Goal: Use online tool/utility: Utilize a website feature to perform a specific function

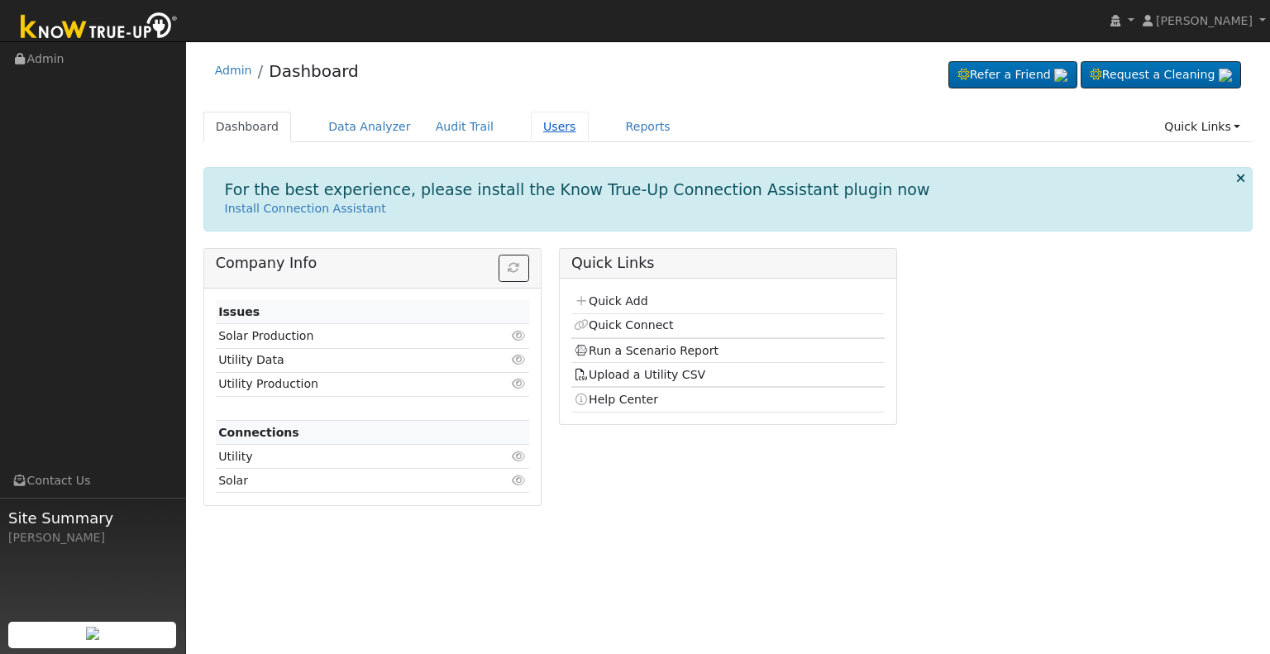
click at [531, 120] on link "Users" at bounding box center [560, 127] width 58 height 31
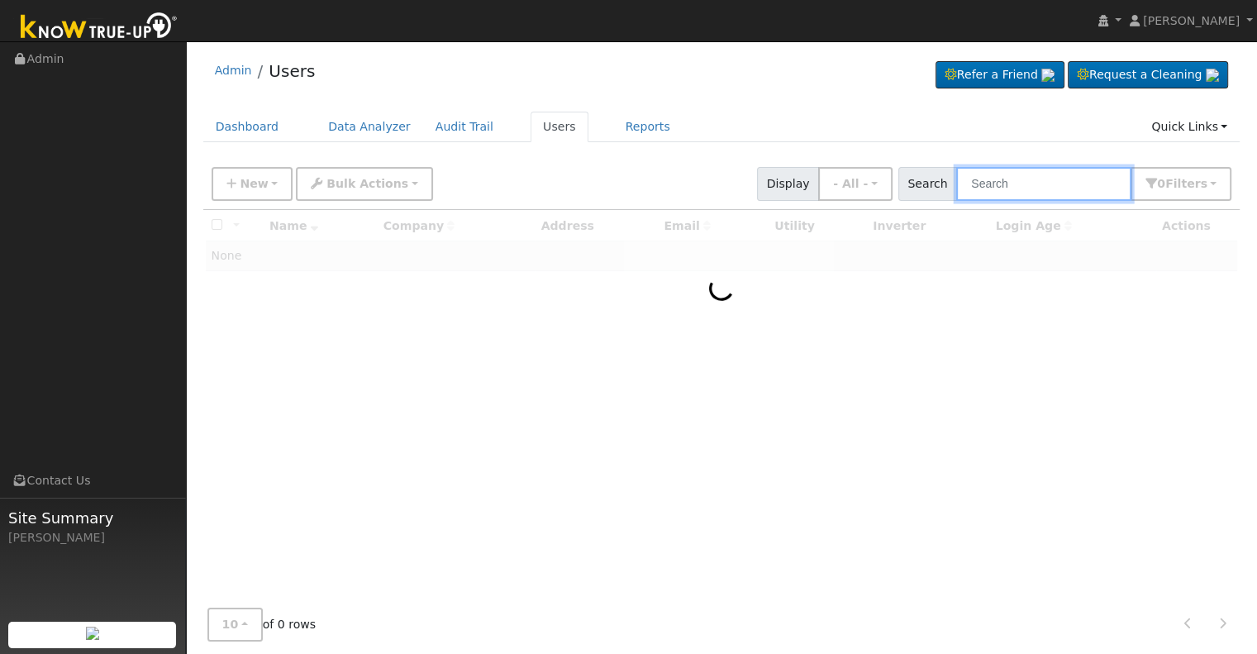
click at [1018, 182] on input "text" at bounding box center [1043, 184] width 175 height 34
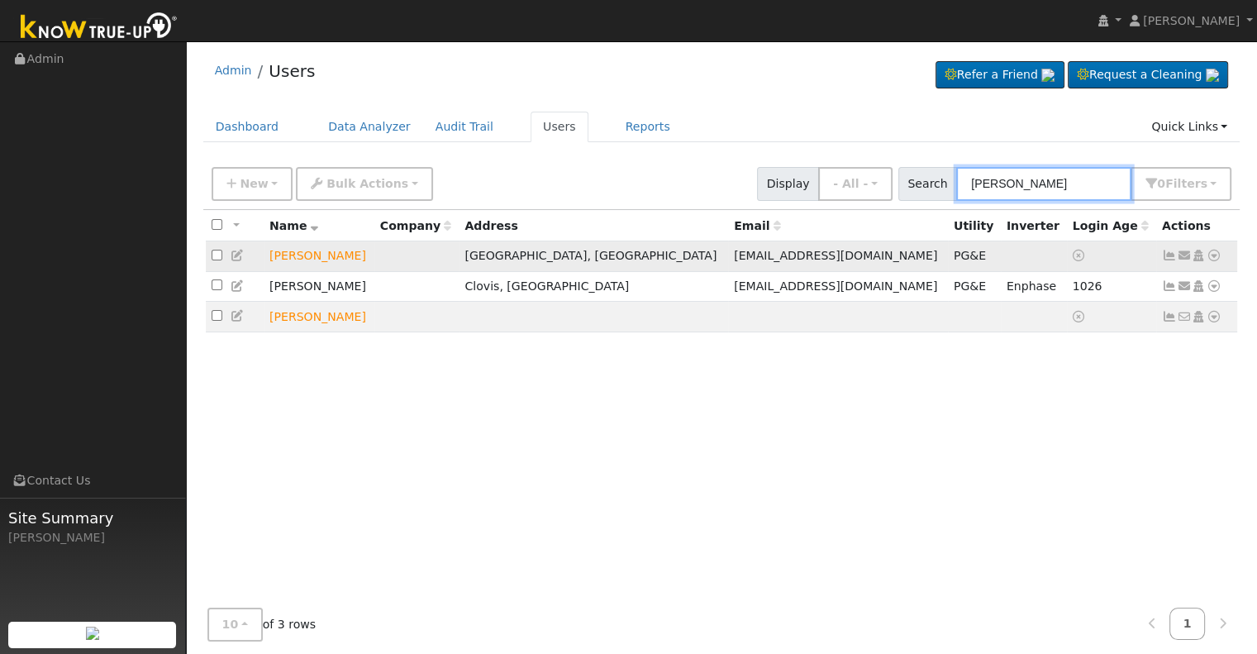
type input "ryan jack"
click at [1218, 258] on icon at bounding box center [1214, 256] width 15 height 12
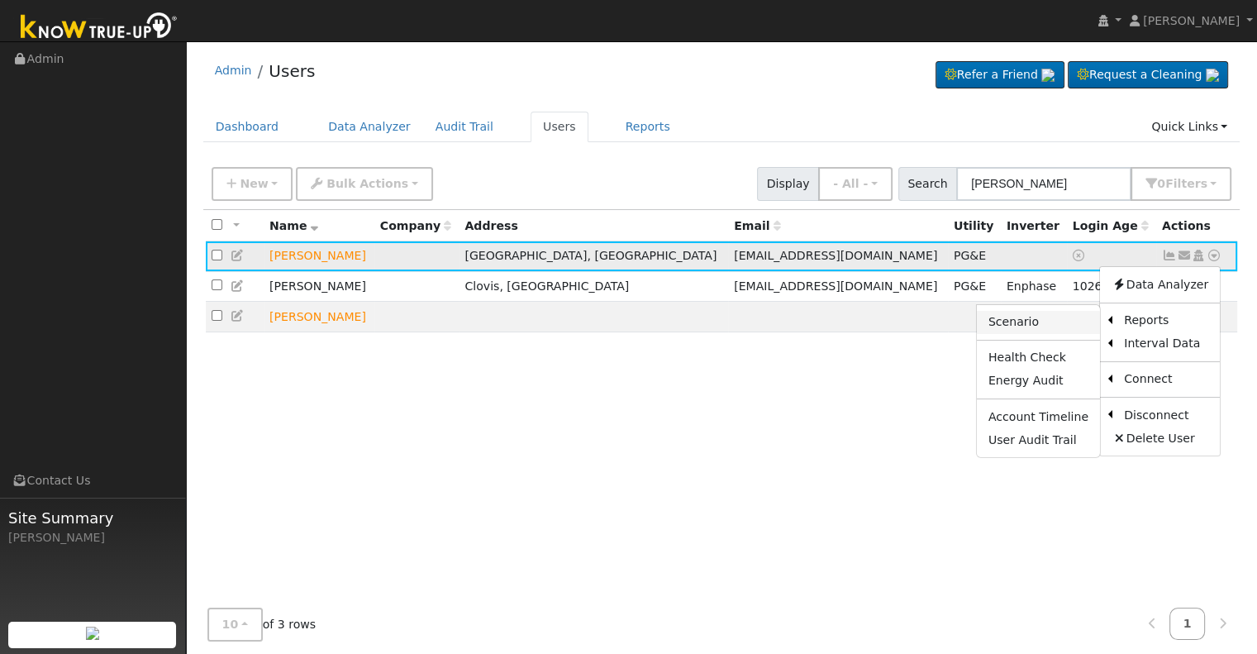
click at [1034, 325] on link "Scenario" at bounding box center [1038, 322] width 123 height 23
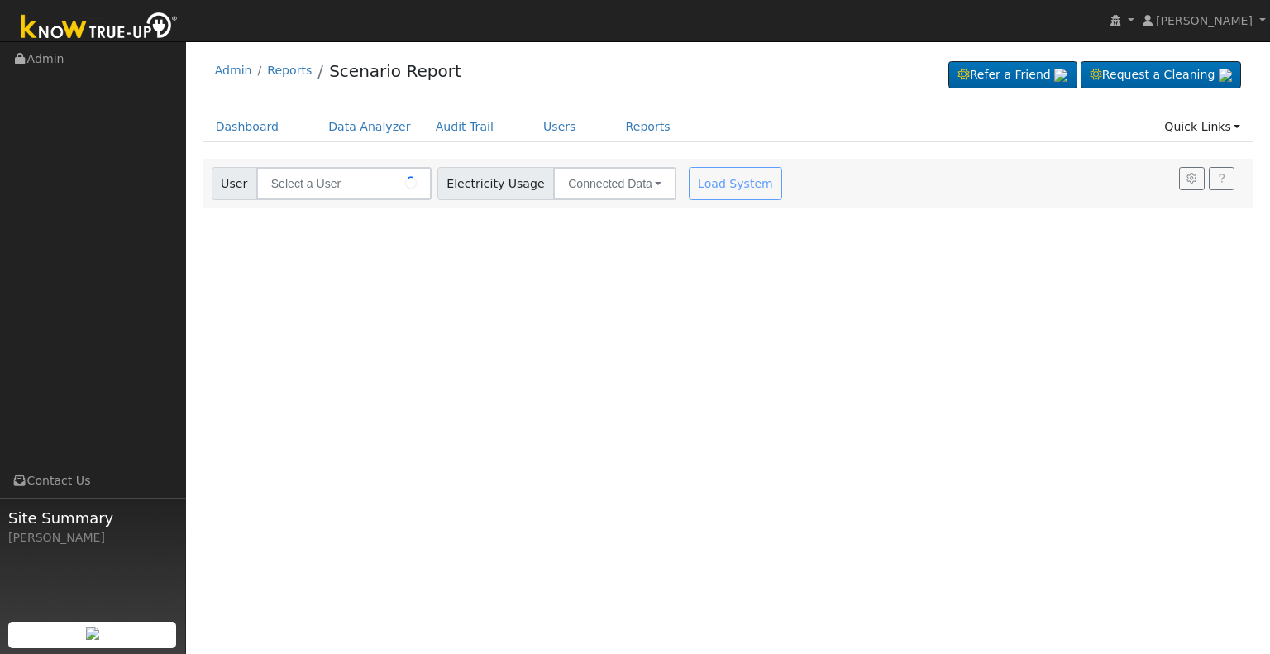
type input "[PERSON_NAME]"
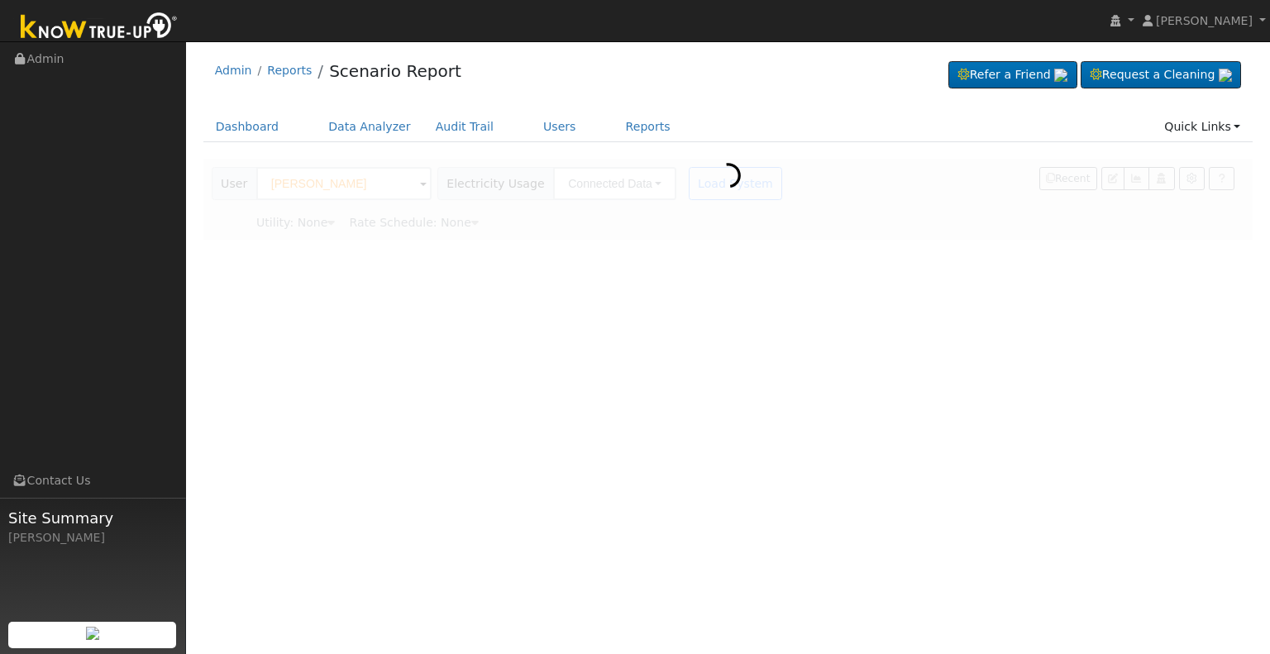
type input "Pacific Gas & Electric"
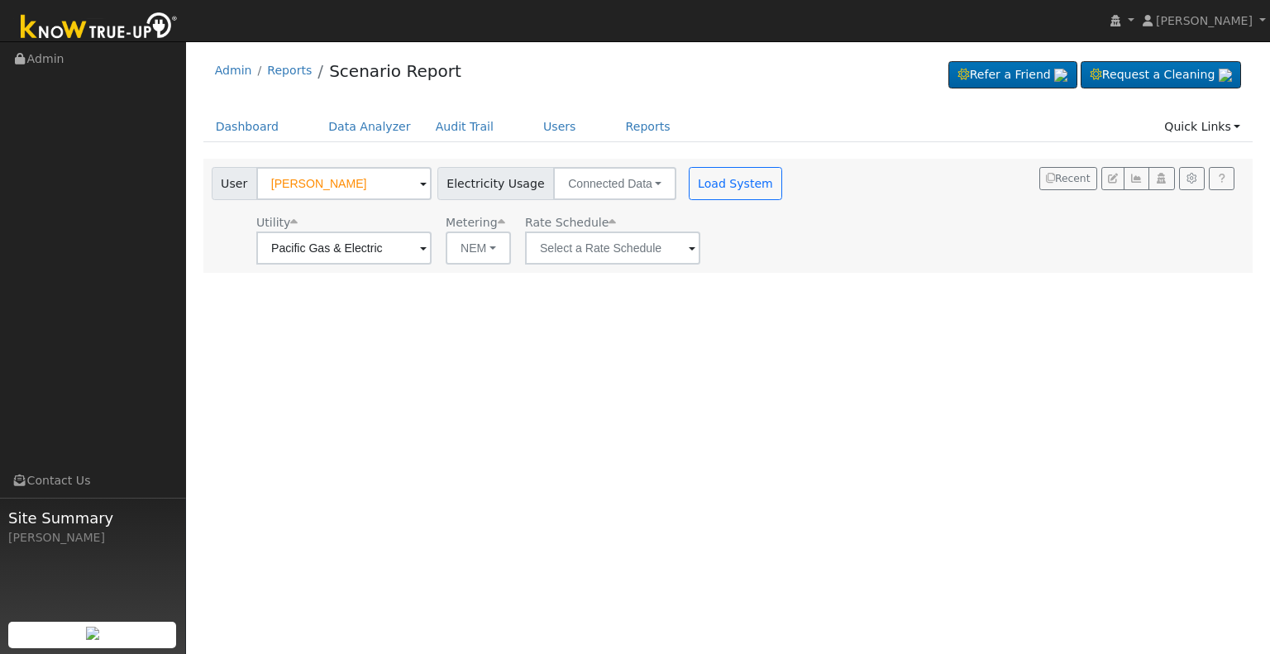
click at [427, 248] on span at bounding box center [423, 249] width 7 height 19
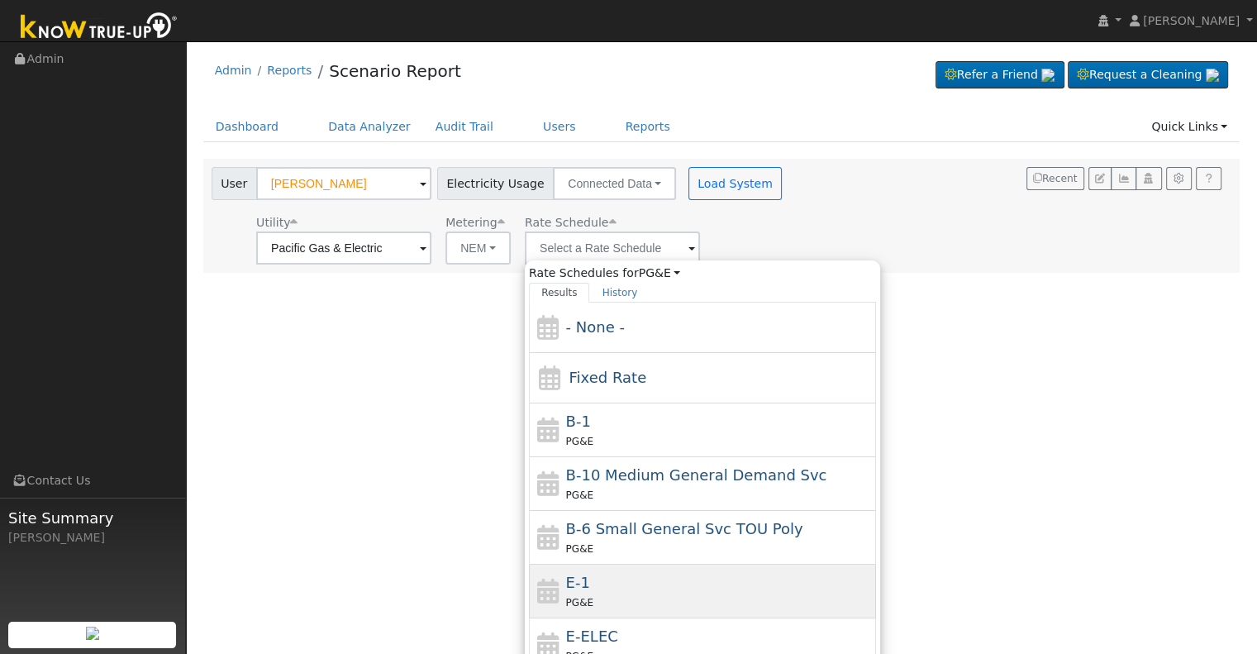
click at [612, 588] on div "E-1 PG&E" at bounding box center [719, 591] width 307 height 40
type input "E-1"
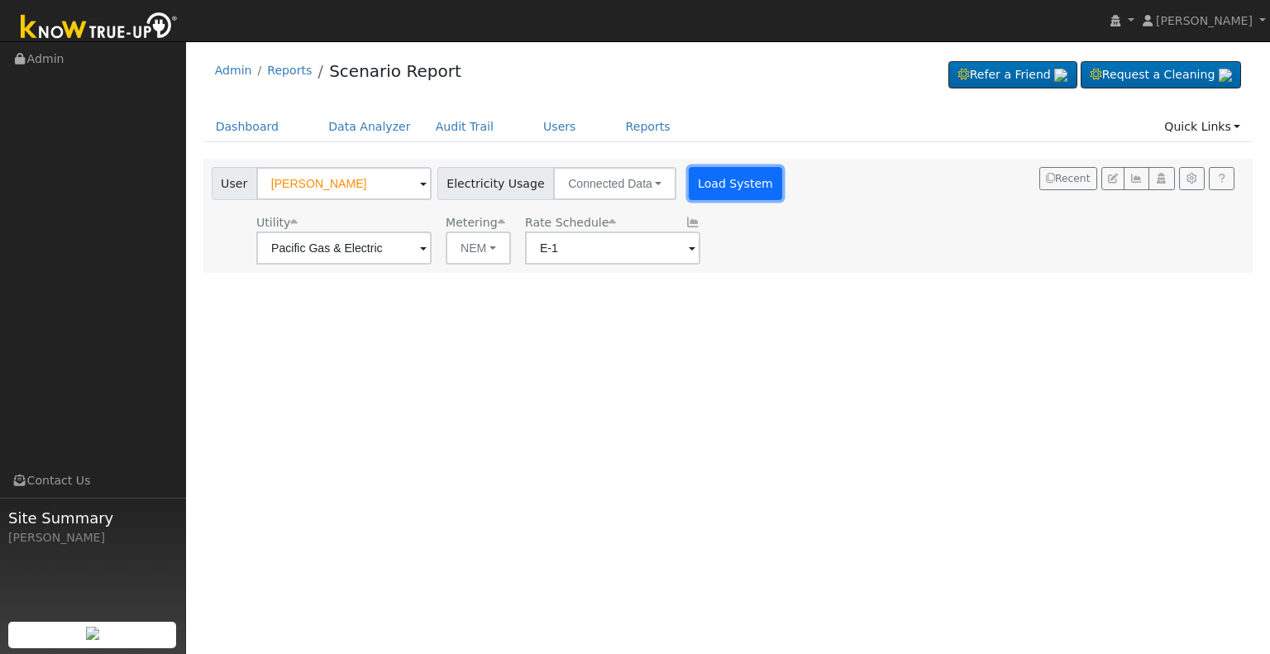
click at [718, 183] on button "Load System" at bounding box center [736, 183] width 94 height 33
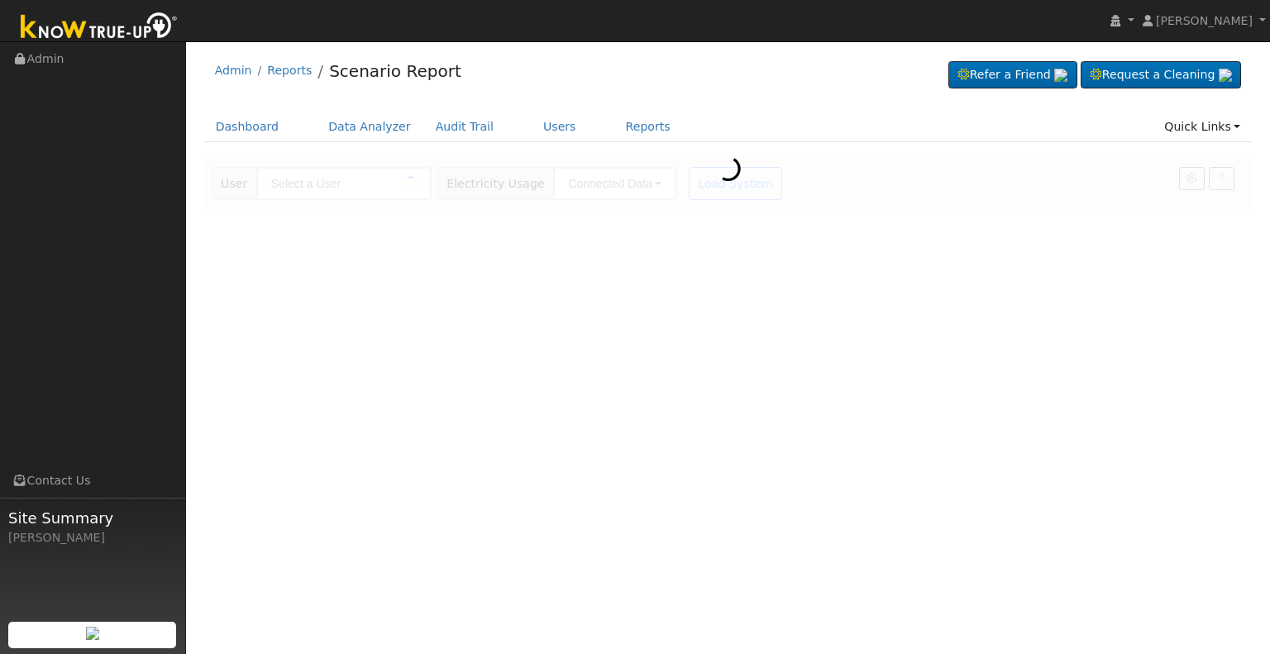
type input "[PERSON_NAME]"
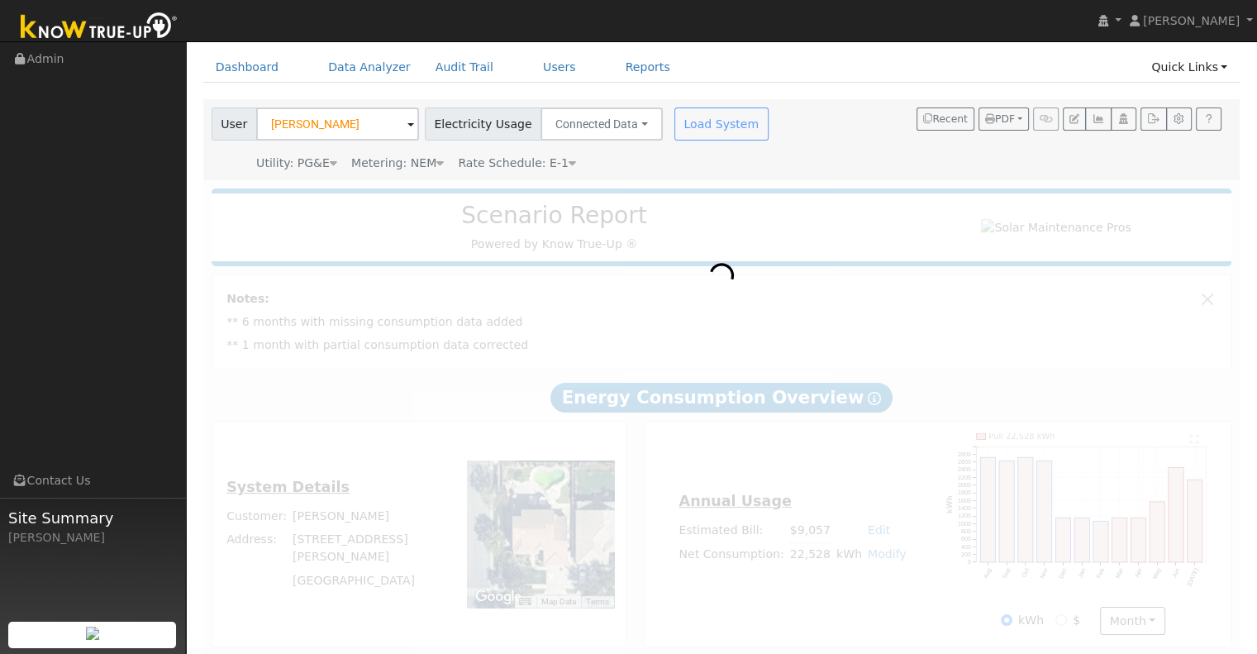
scroll to position [74, 0]
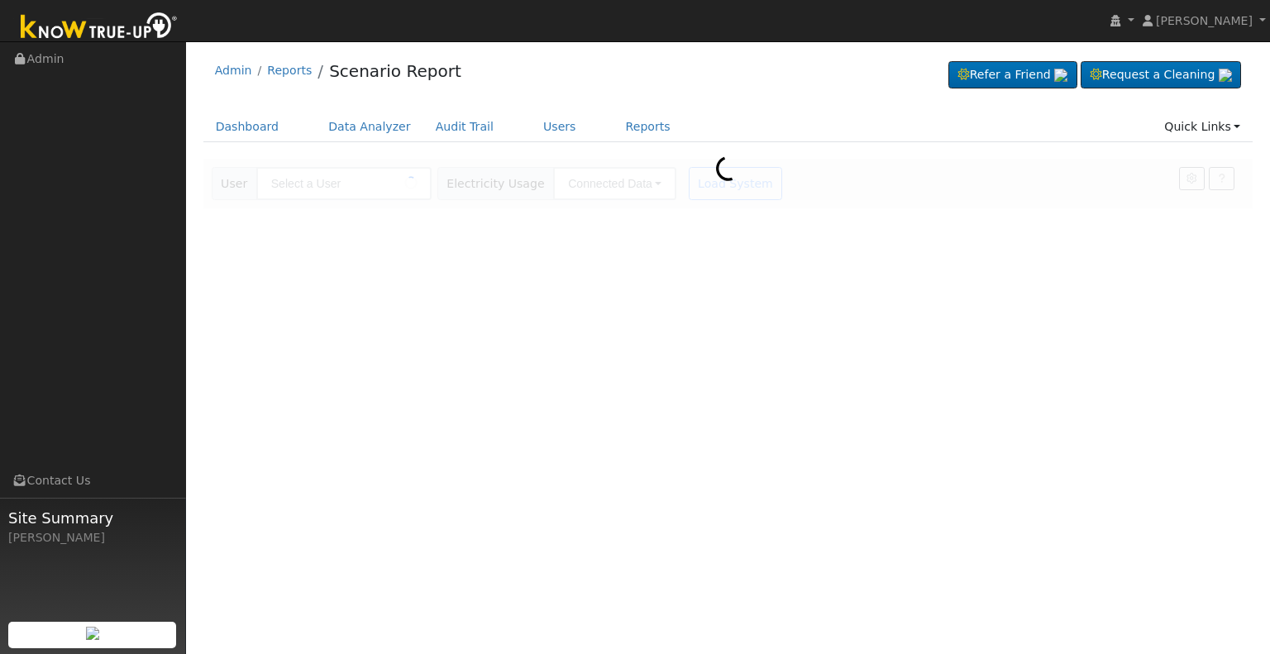
type input "[PERSON_NAME]"
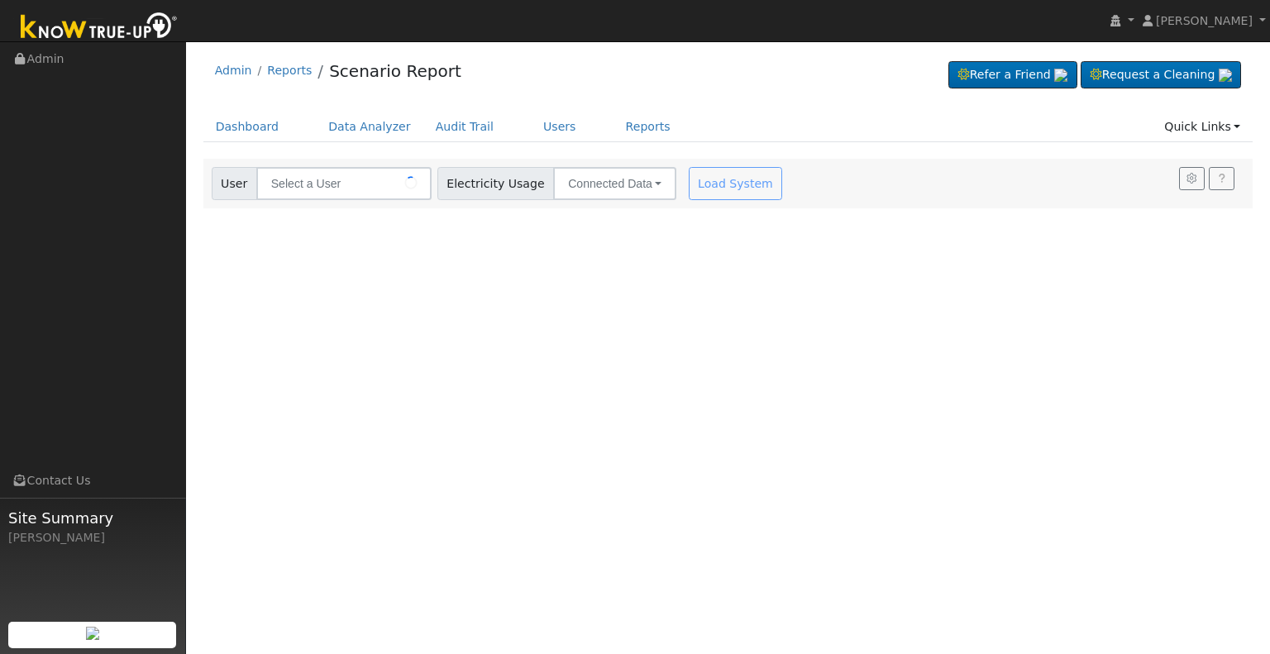
type input "[PERSON_NAME]"
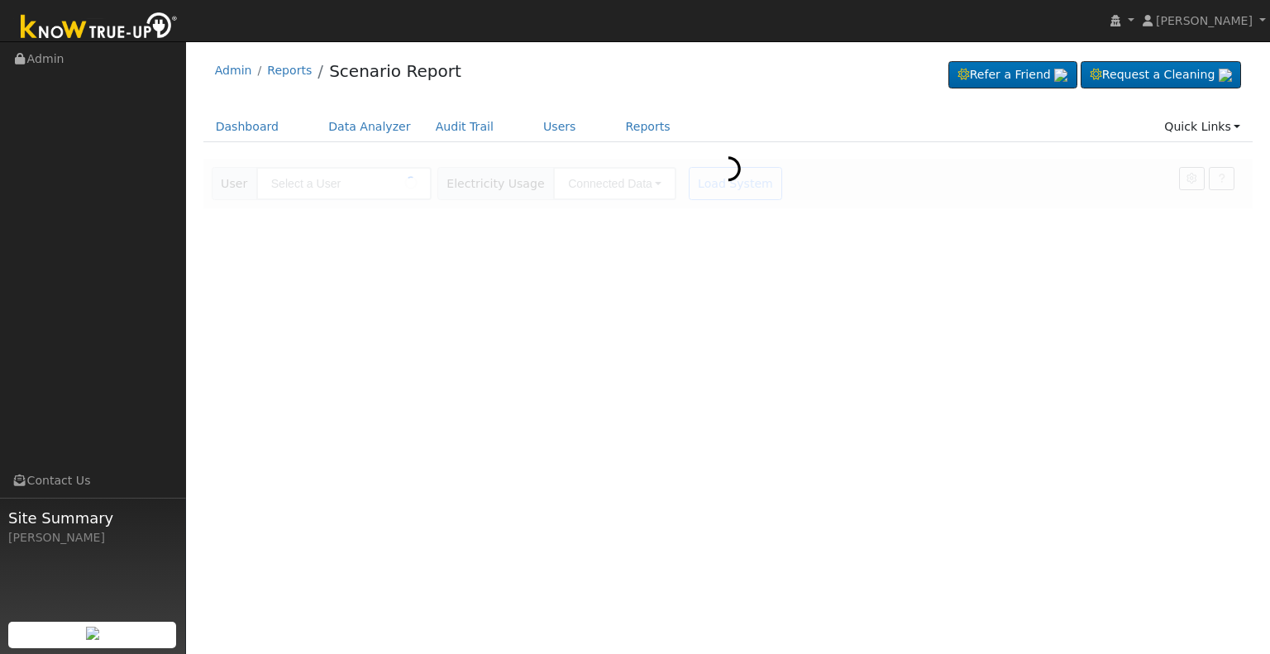
type input "[PERSON_NAME]"
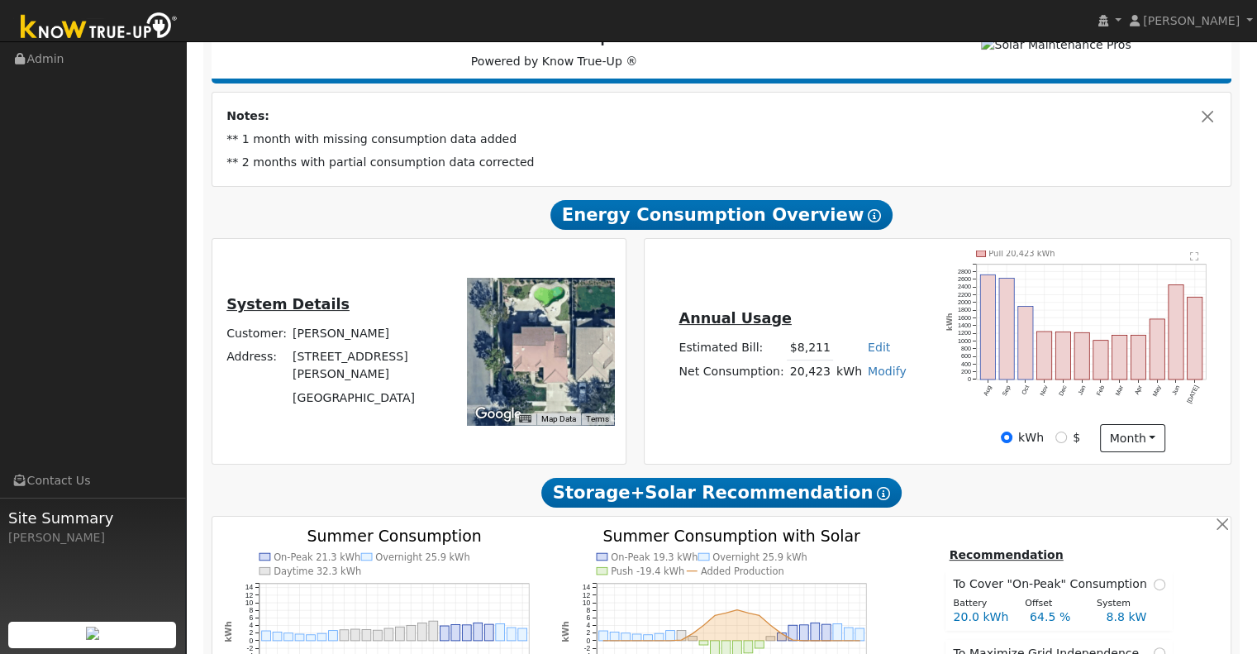
scroll to position [240, 0]
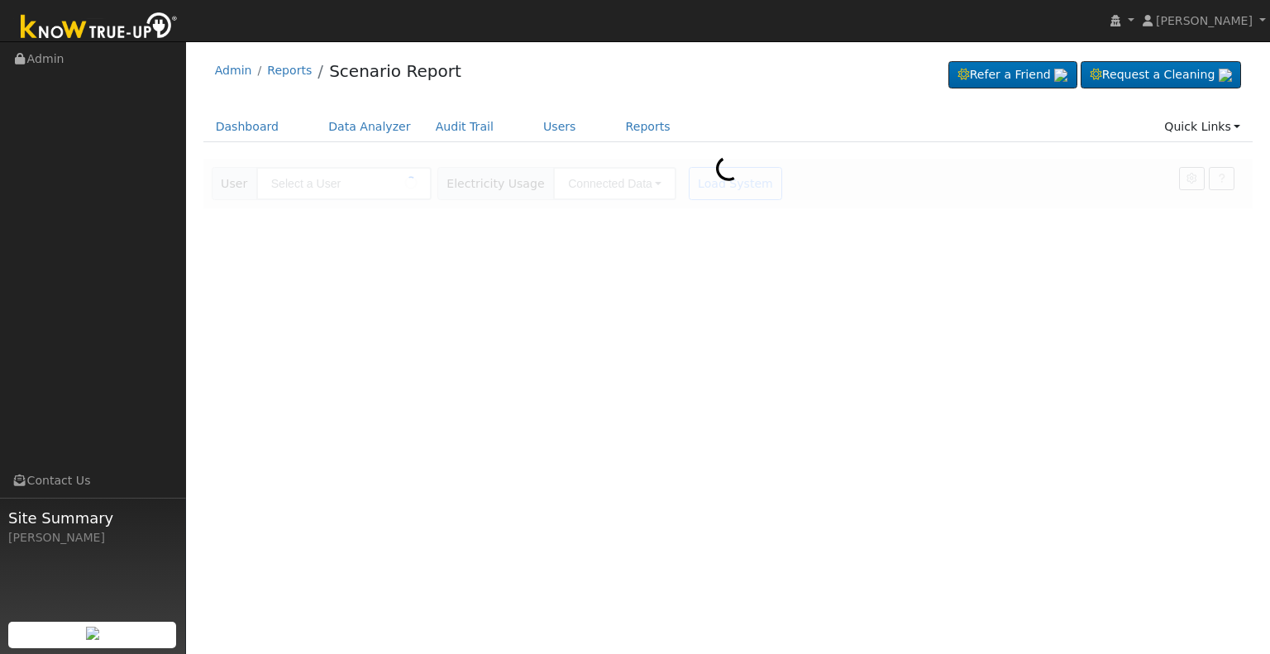
type input "[PERSON_NAME]"
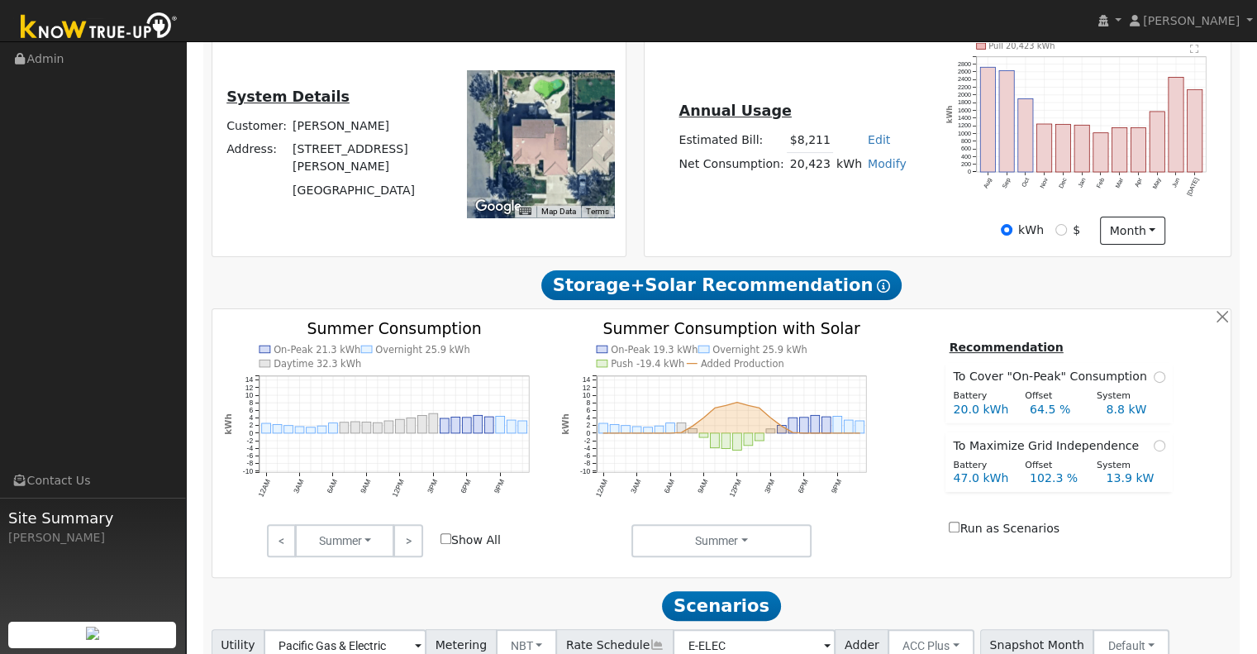
scroll to position [582, 0]
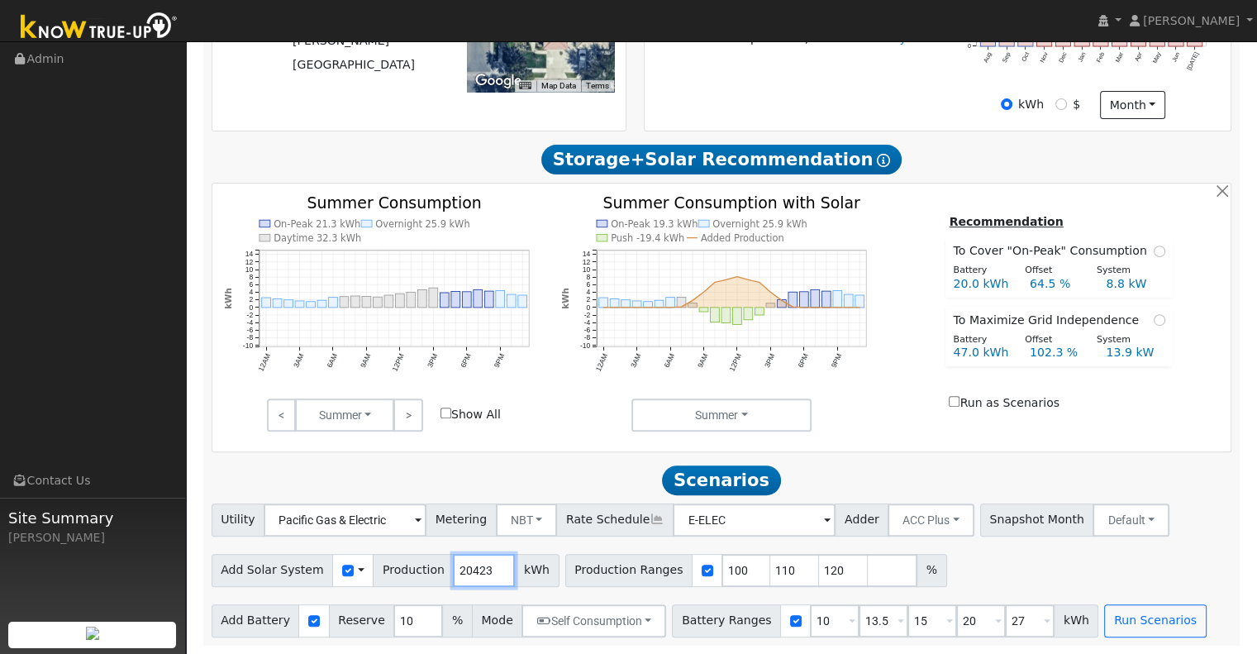
drag, startPoint x: 474, startPoint y: 565, endPoint x: 436, endPoint y: 568, distance: 38.2
click at [453, 568] on input "20423" at bounding box center [484, 570] width 62 height 33
type input "20615"
click at [810, 618] on input "10" at bounding box center [835, 620] width 50 height 33
type input "13.5"
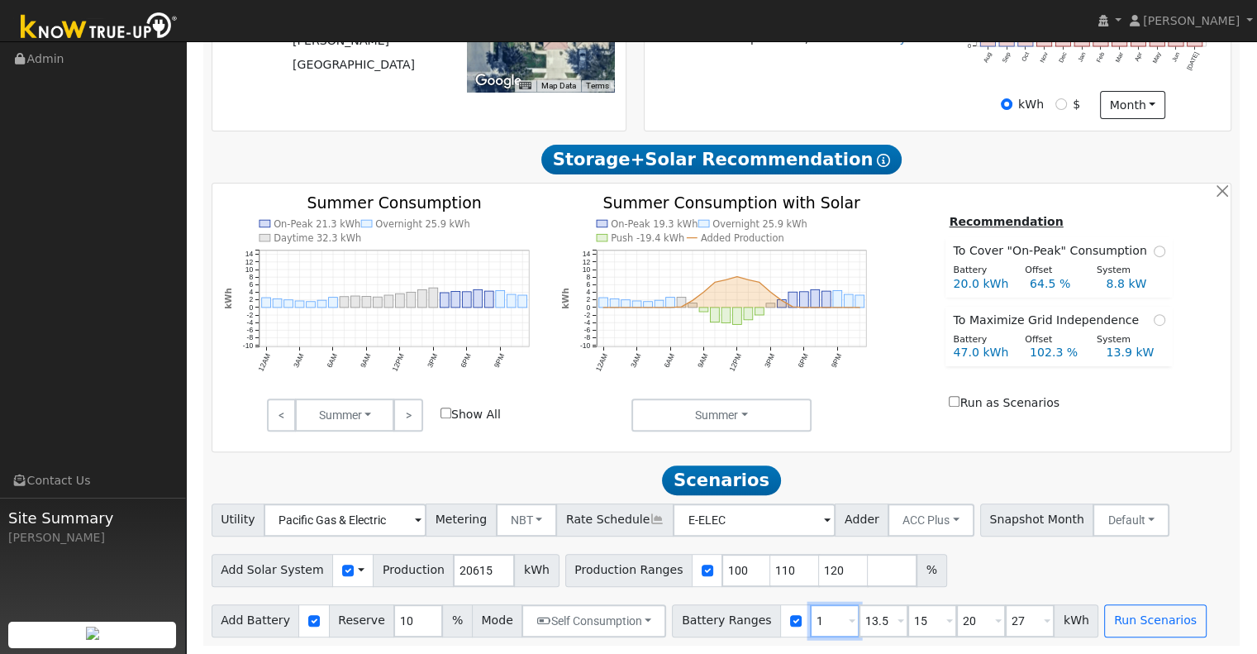
type input "15"
type input "20"
type input "27"
type input "15"
type input "20"
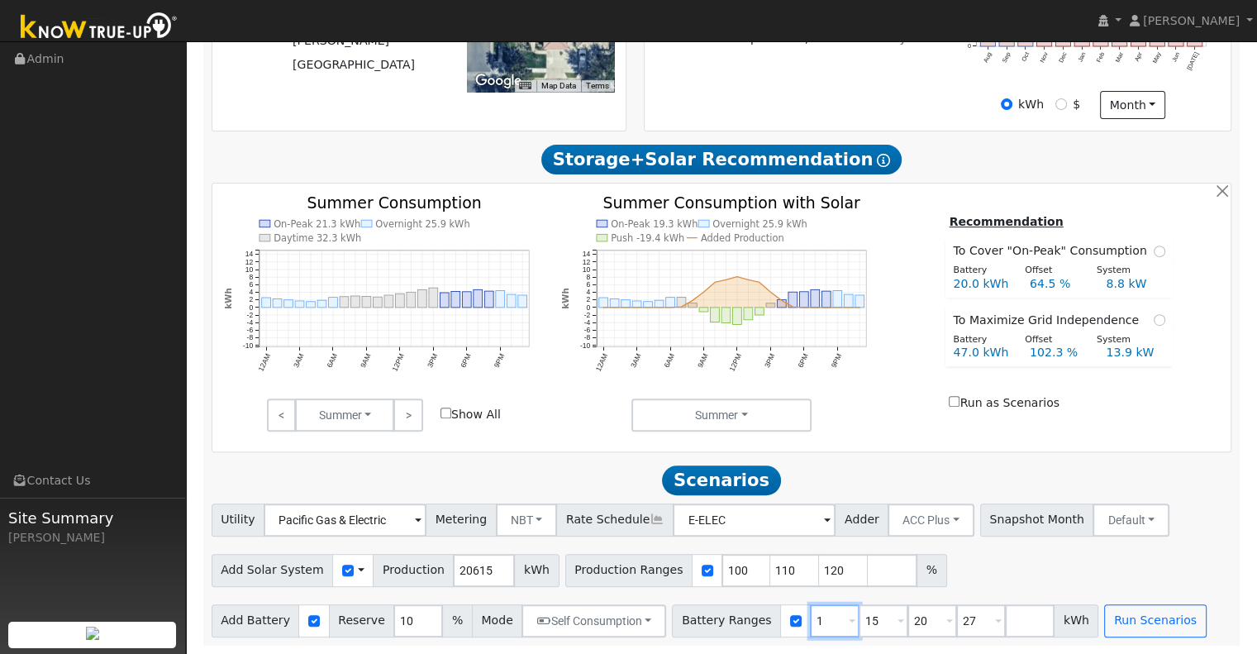
type input "27"
type input "20"
type input "27"
type input "24"
click at [859, 618] on input "27" at bounding box center [884, 620] width 50 height 33
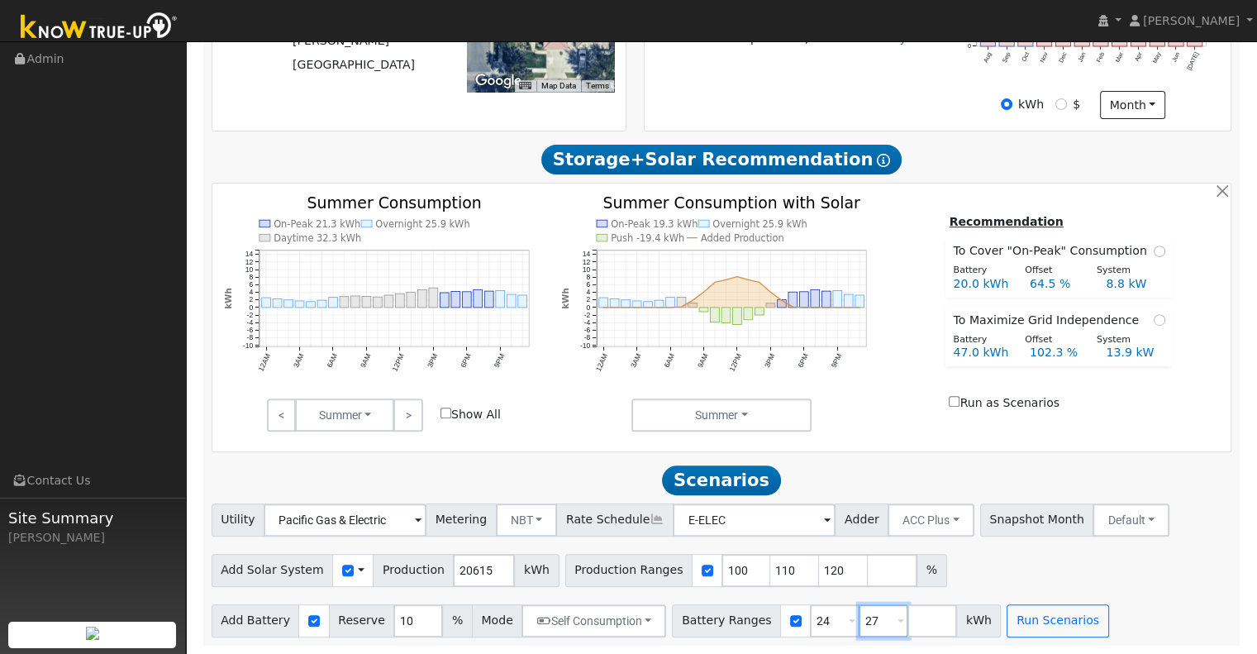
type input "2"
type input "30"
click at [819, 568] on input "120" at bounding box center [844, 570] width 50 height 33
type input "1"
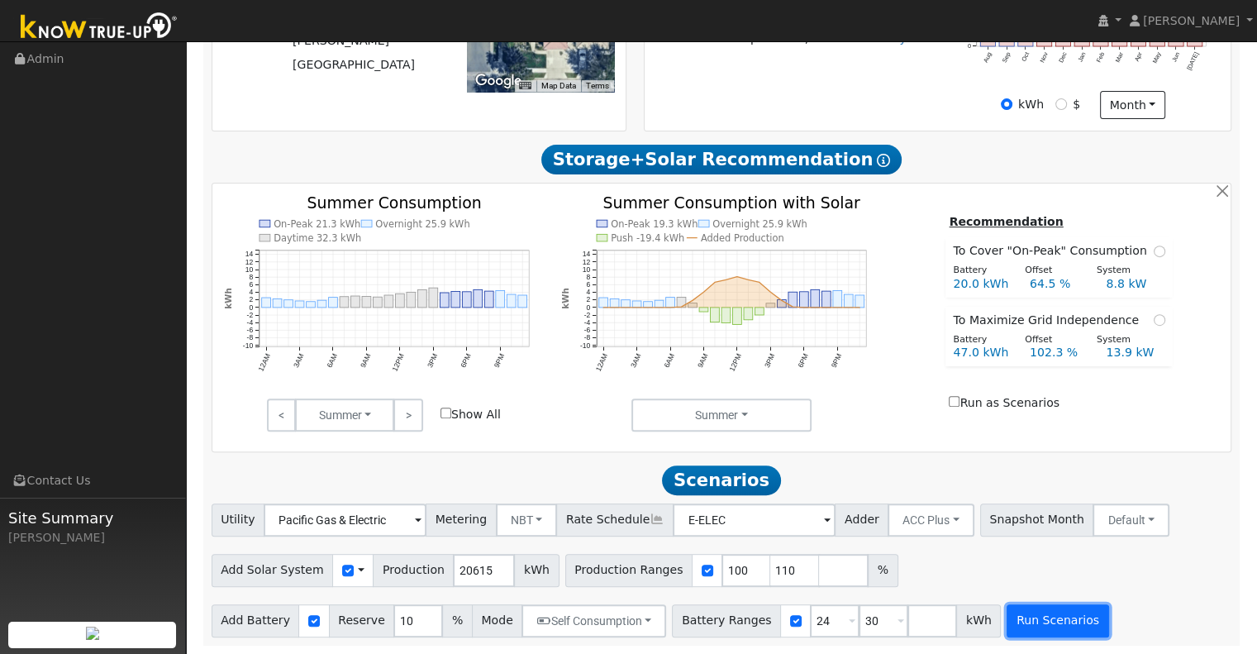
click at [1007, 625] on button "Run Scenarios" at bounding box center [1058, 620] width 102 height 33
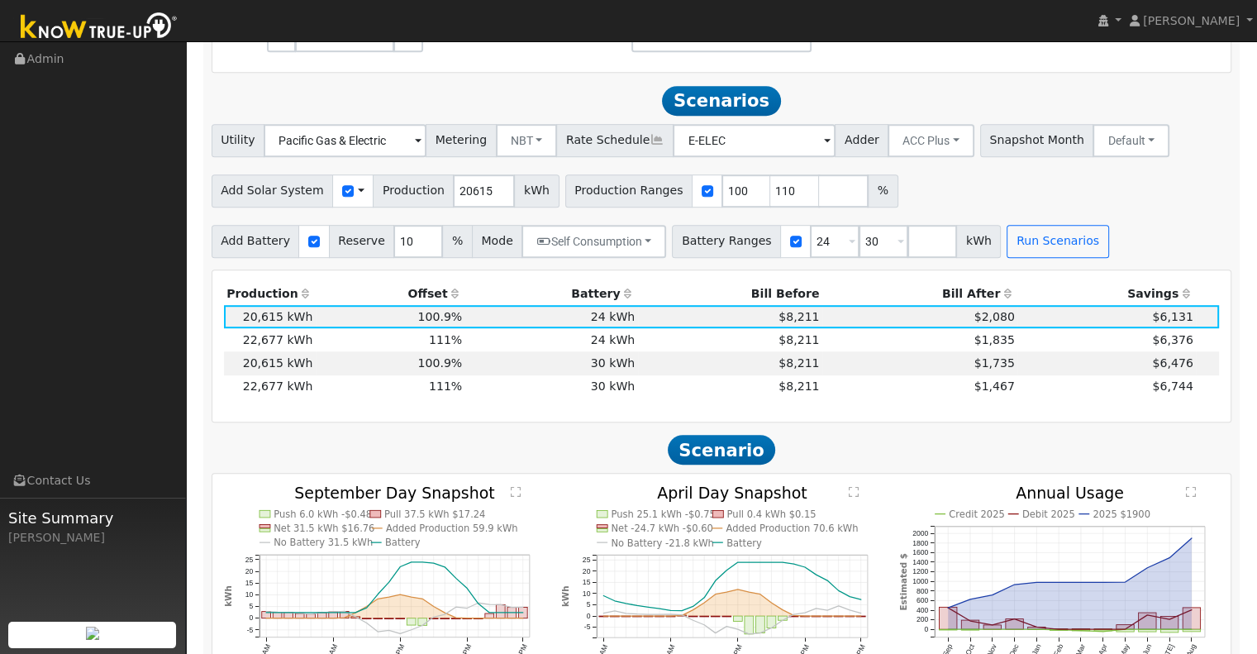
scroll to position [995, 0]
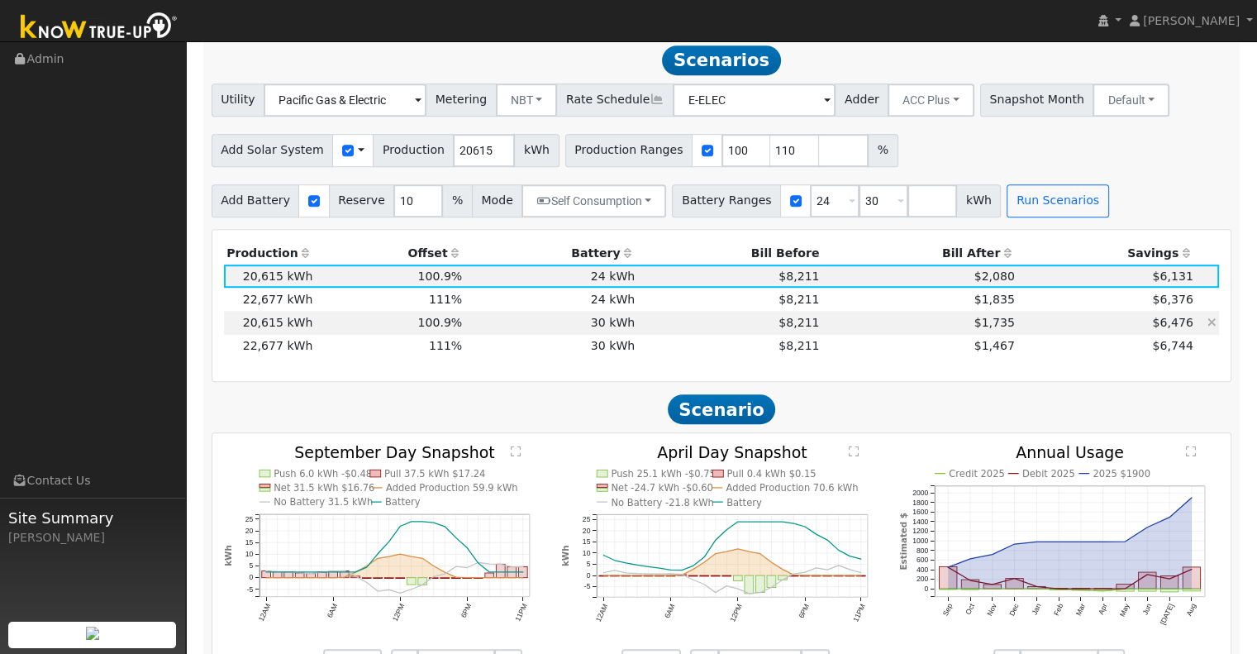
click at [664, 326] on td "$8,211" at bounding box center [730, 322] width 184 height 23
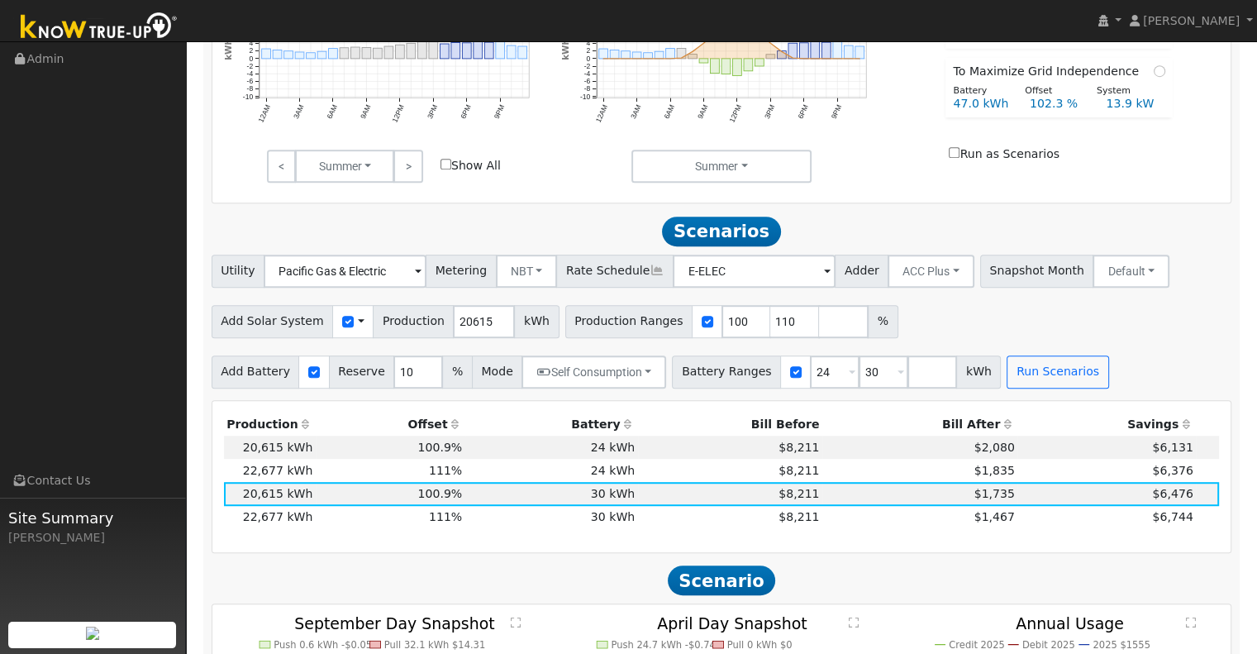
scroll to position [830, 0]
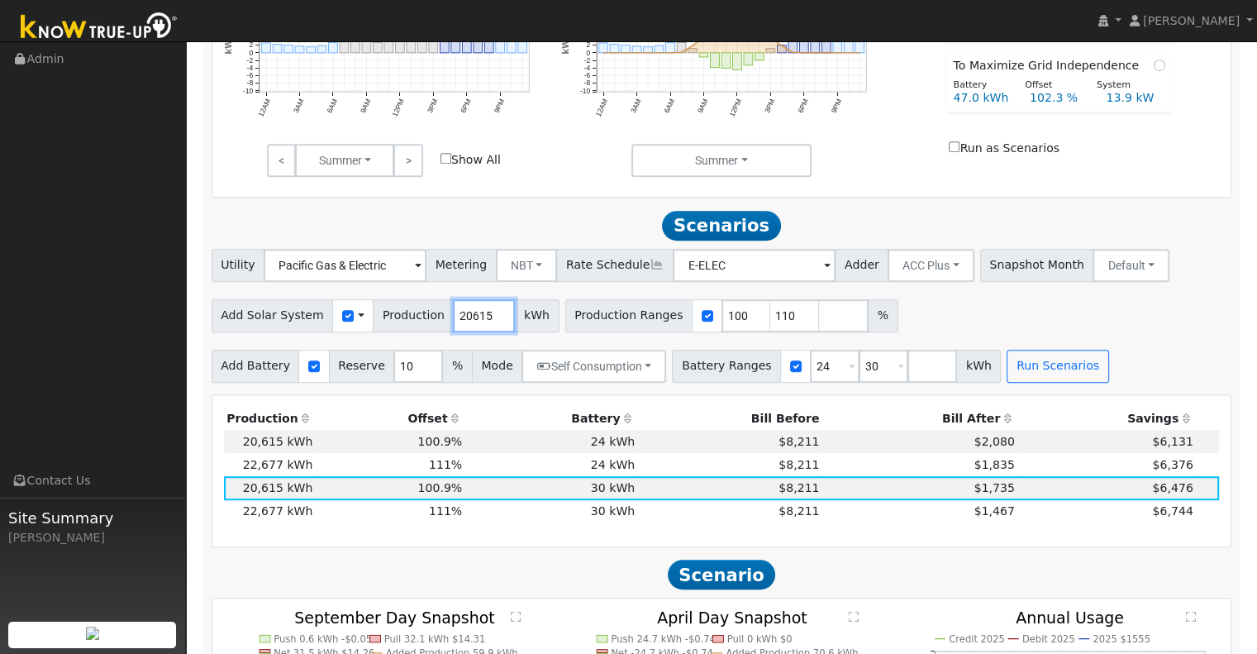
drag, startPoint x: 473, startPoint y: 317, endPoint x: 430, endPoint y: 324, distance: 43.5
click at [430, 324] on div "Add Solar System Use CSV Data Production 20615 kWh" at bounding box center [386, 315] width 348 height 33
type input "23266"
click at [1014, 367] on button "Run Scenarios" at bounding box center [1058, 366] width 102 height 33
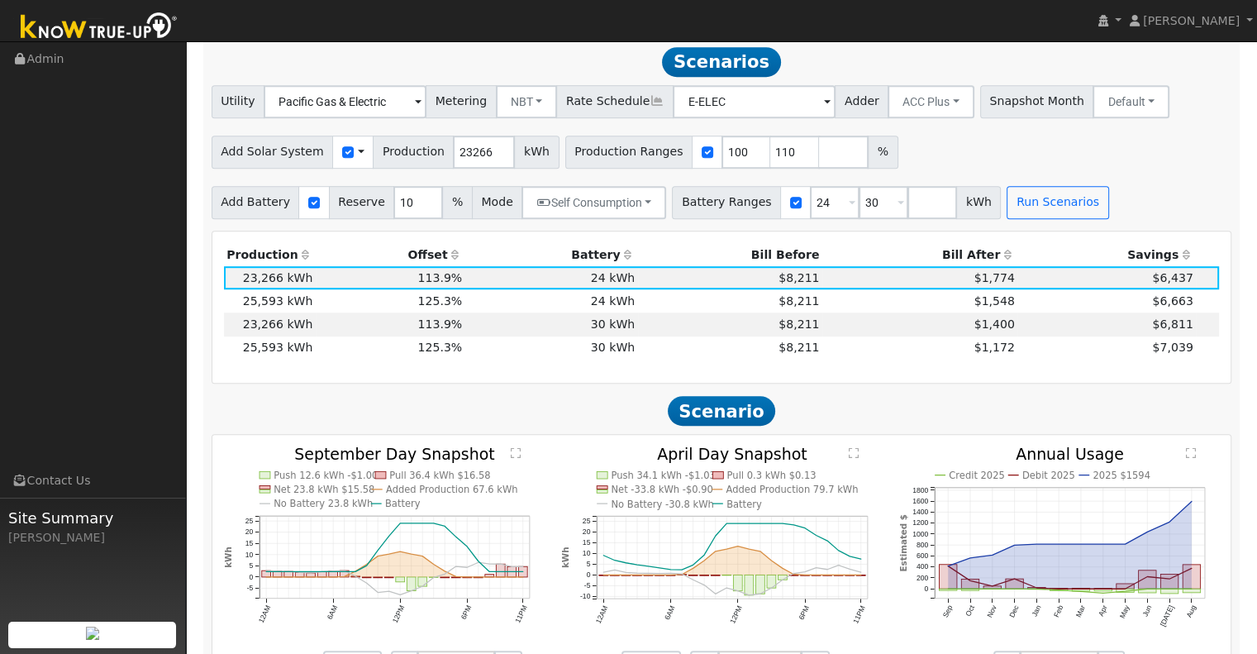
scroll to position [995, 0]
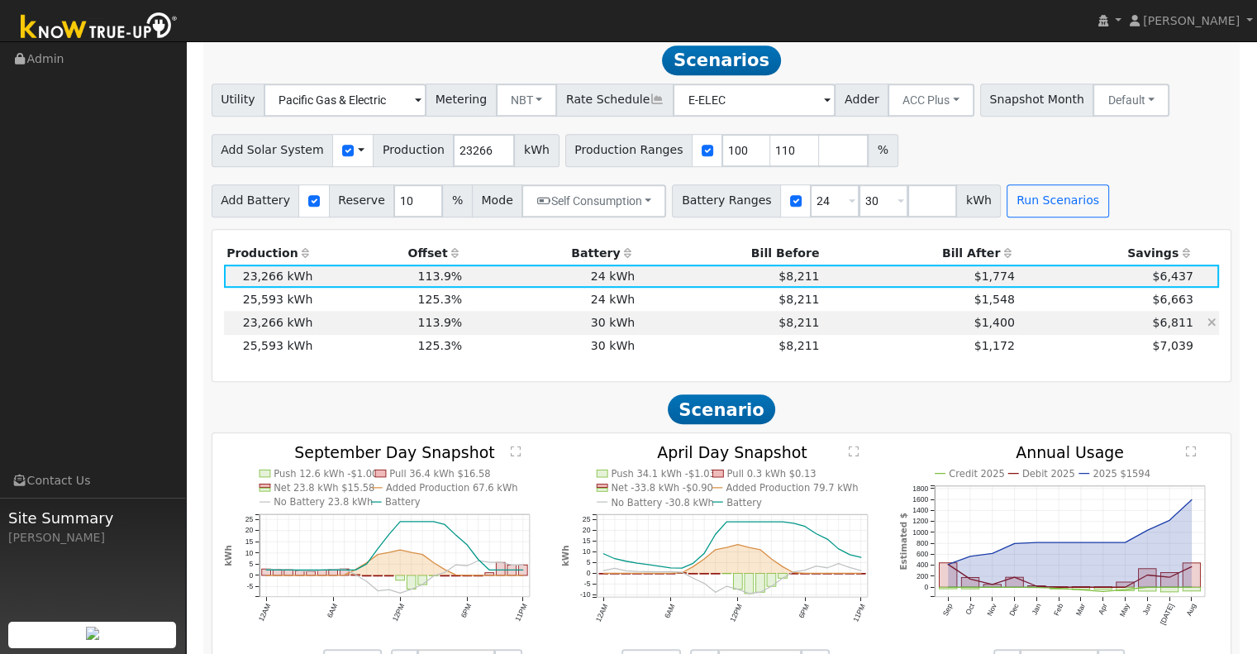
click at [695, 329] on td "$8,211" at bounding box center [730, 322] width 184 height 23
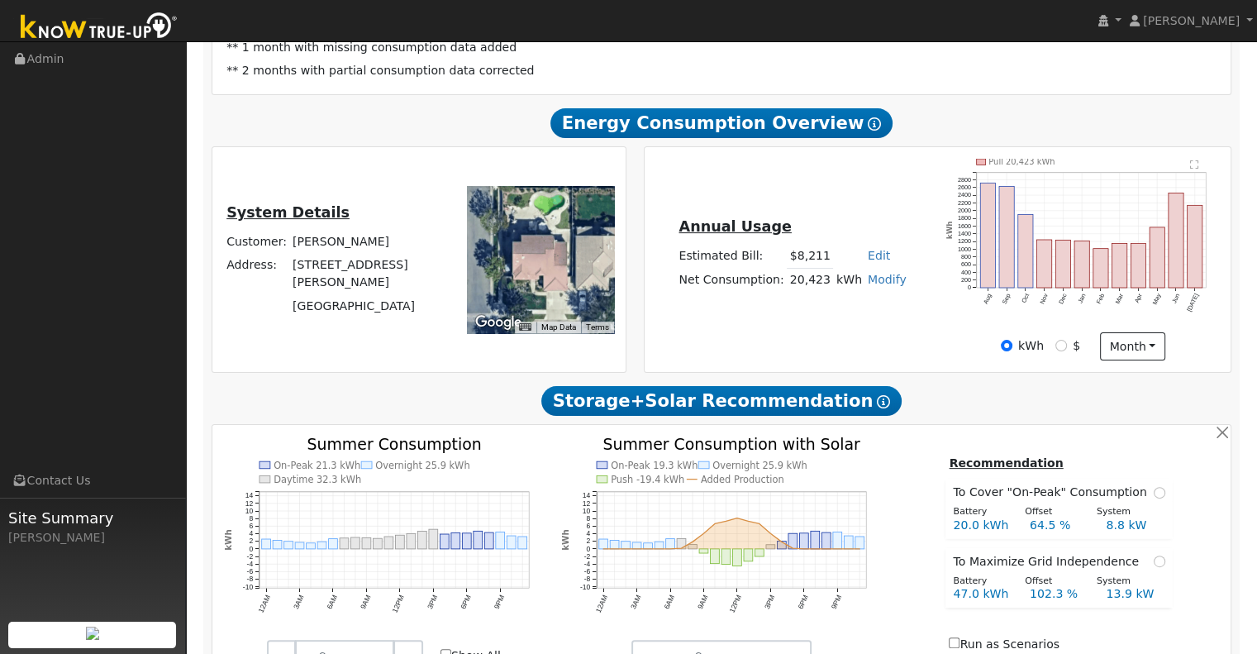
scroll to position [334, 0]
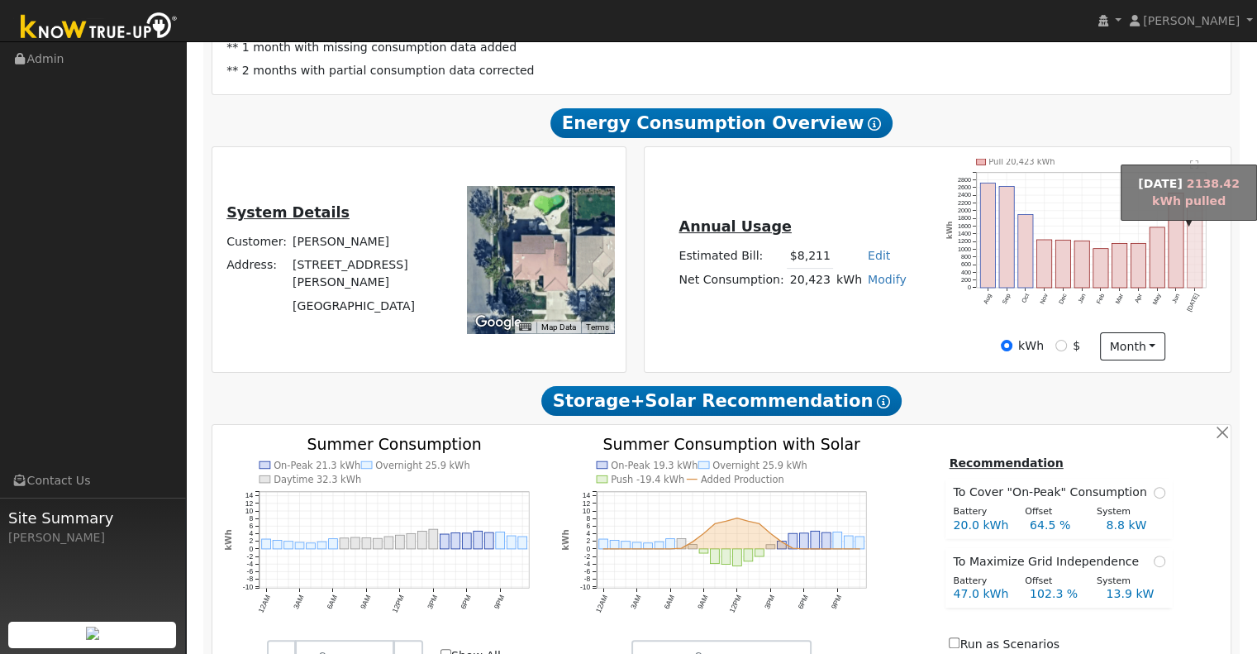
click at [1200, 259] on rect "onclick=""" at bounding box center [1196, 246] width 15 height 83
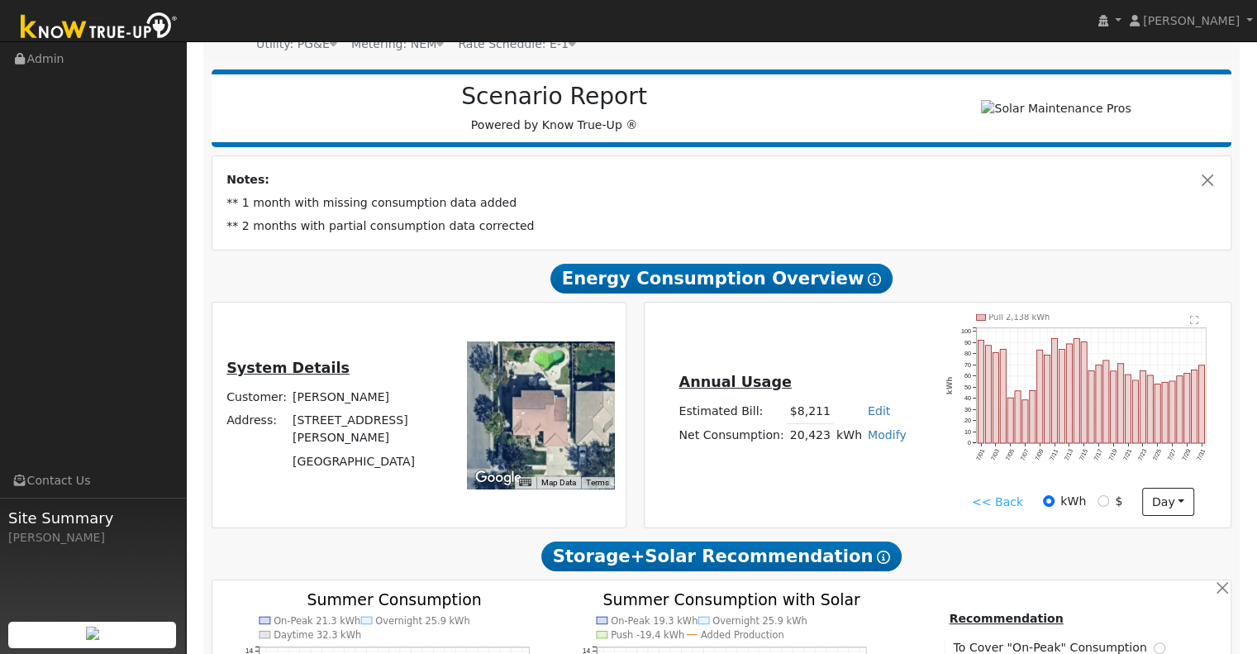
scroll to position [169, 0]
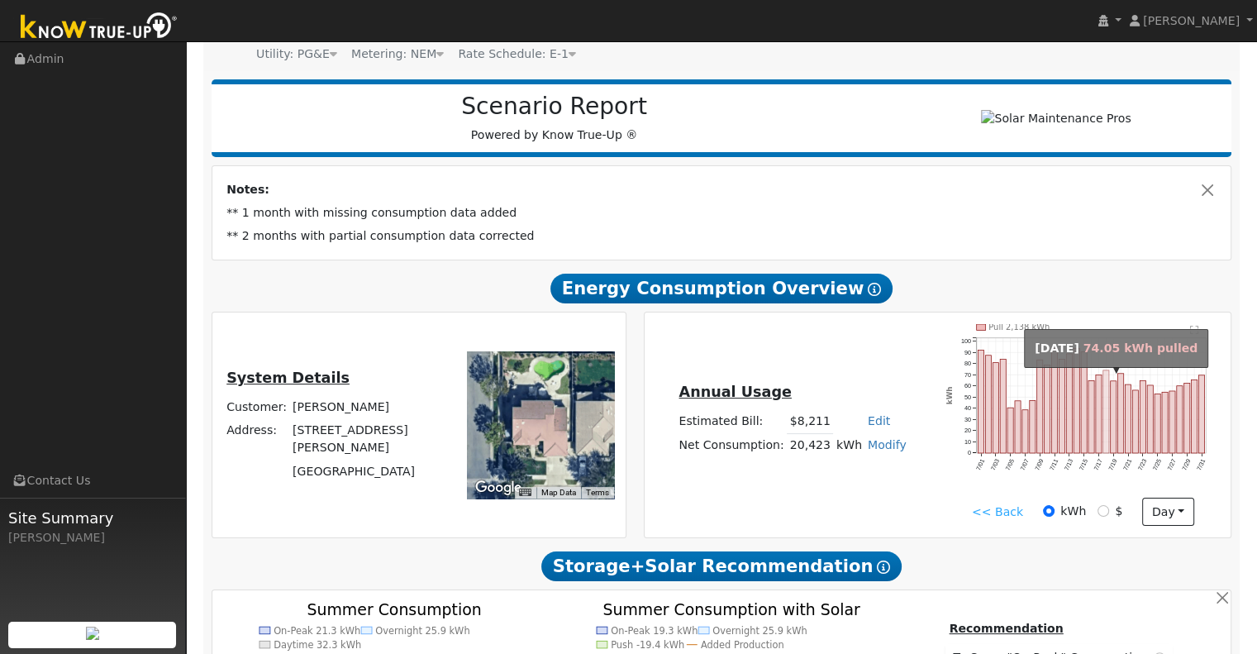
click at [1106, 406] on rect "onclick=""" at bounding box center [1107, 411] width 6 height 83
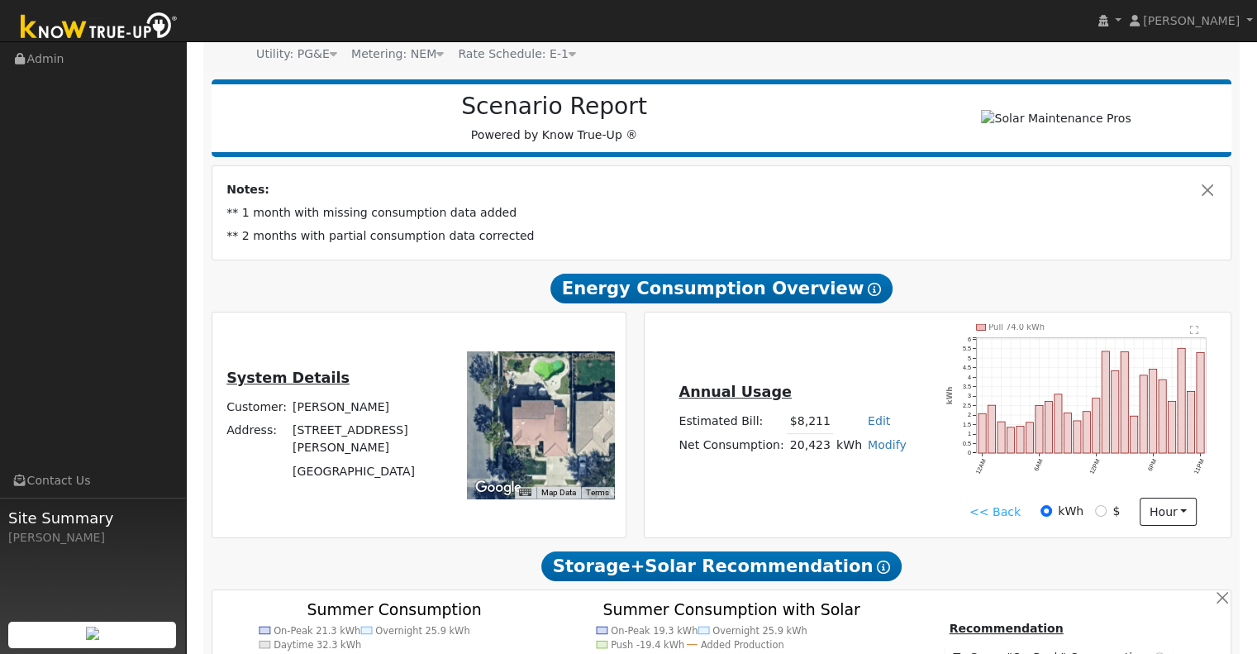
click at [985, 517] on link "<< Back" at bounding box center [995, 511] width 51 height 17
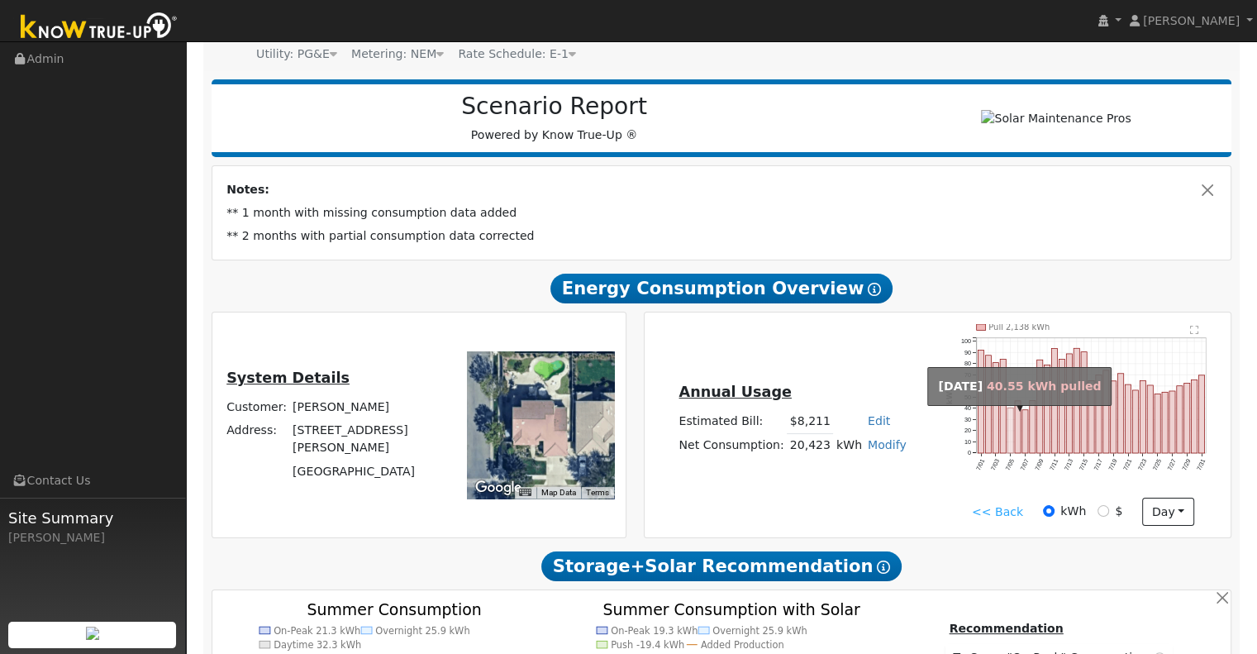
click at [1009, 438] on rect "onclick=""" at bounding box center [1011, 430] width 6 height 45
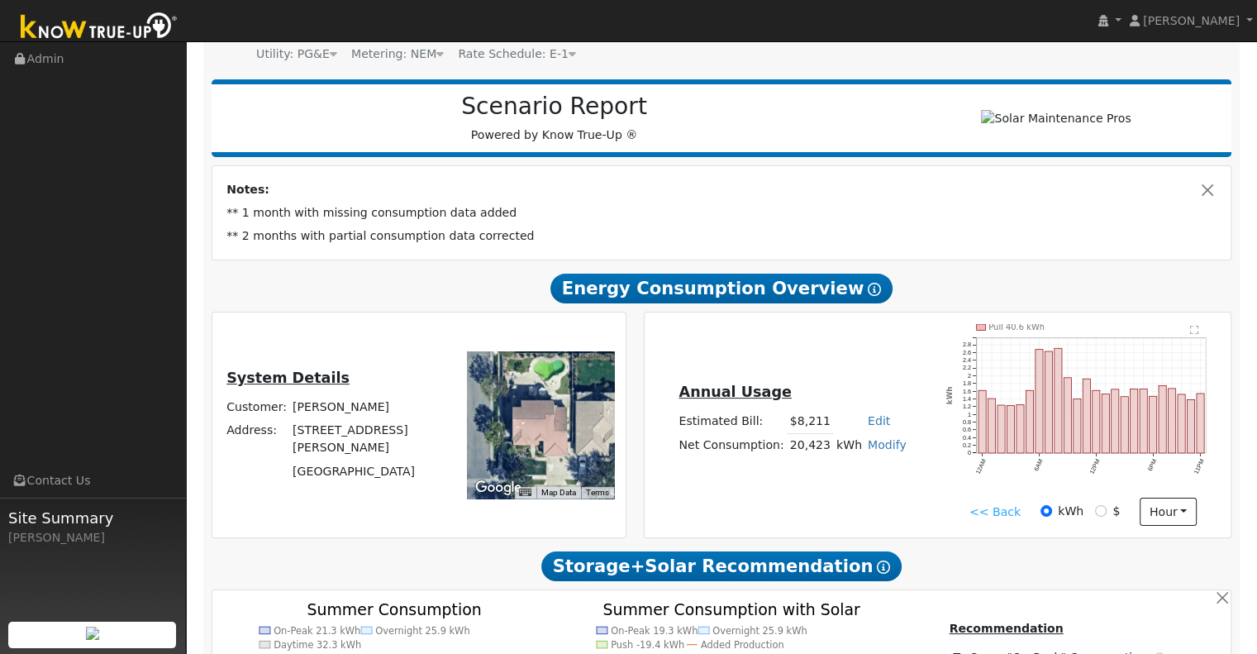
click at [982, 513] on link "<< Back" at bounding box center [995, 511] width 51 height 17
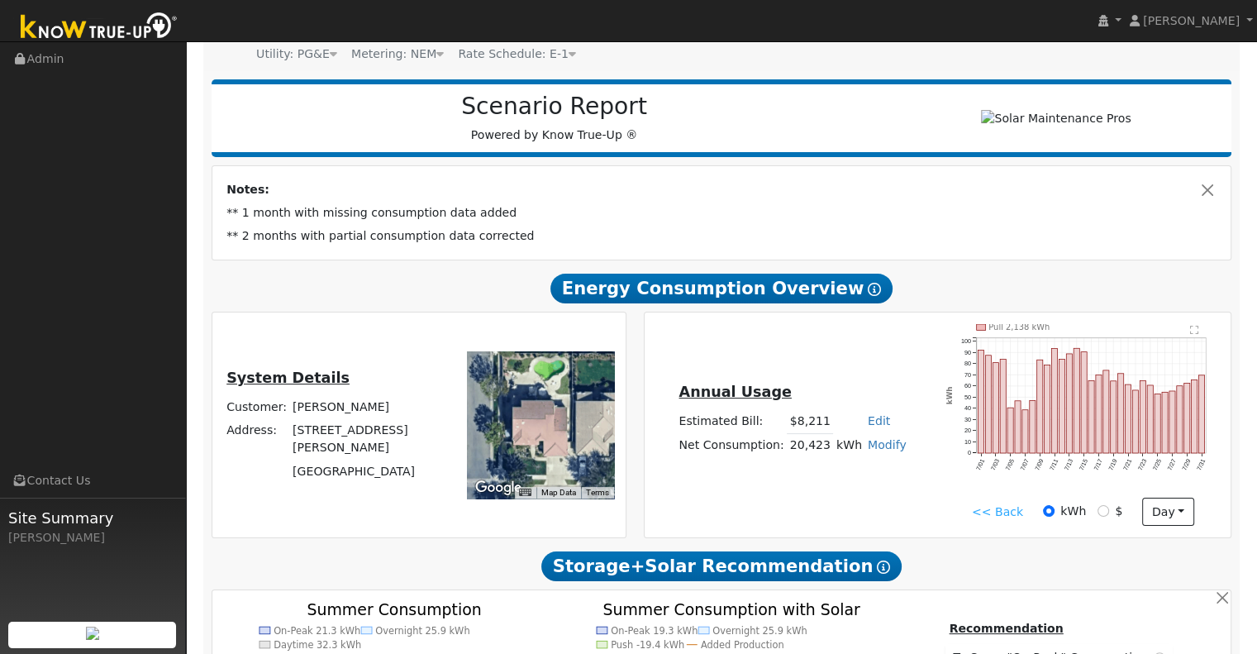
drag, startPoint x: 1085, startPoint y: 365, endPoint x: 1032, endPoint y: 481, distance: 127.7
click at [1032, 481] on icon "Pull 2,138 kWh 7/01 7/03 7/05 7/07 7/09 7/11 7/13 7/15 7/17 7/19 7/21 7/23 7/25…" at bounding box center [1082, 410] width 273 height 173
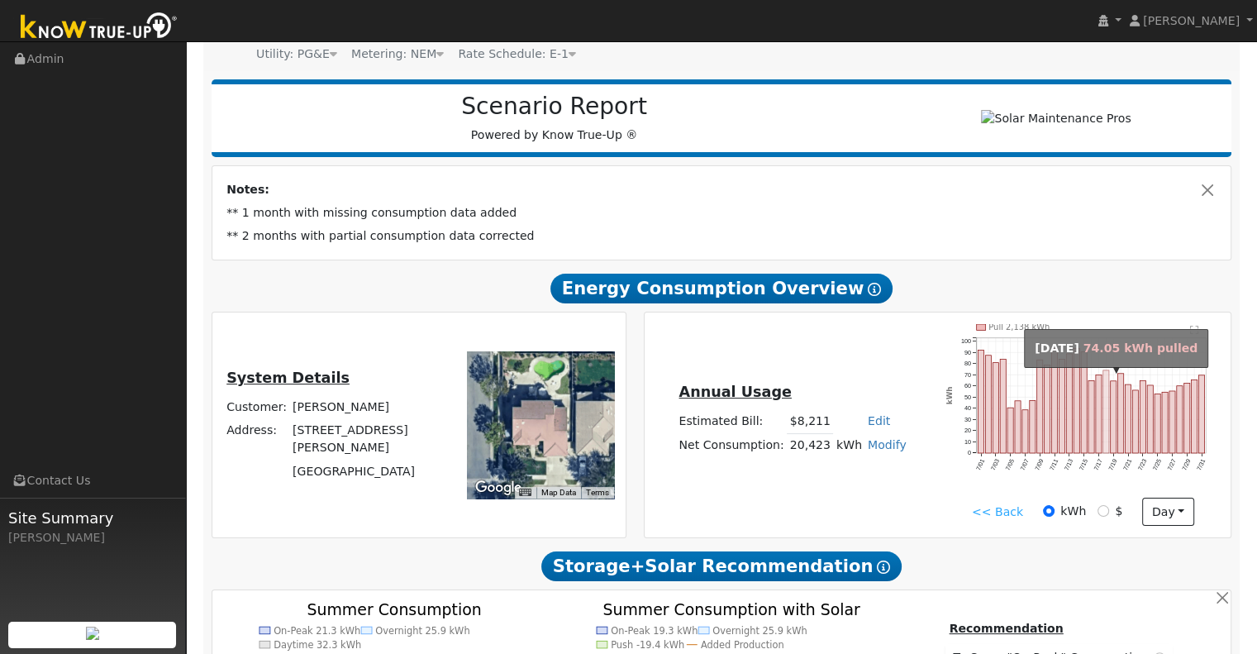
click at [1105, 379] on rect "onclick=""" at bounding box center [1107, 411] width 6 height 83
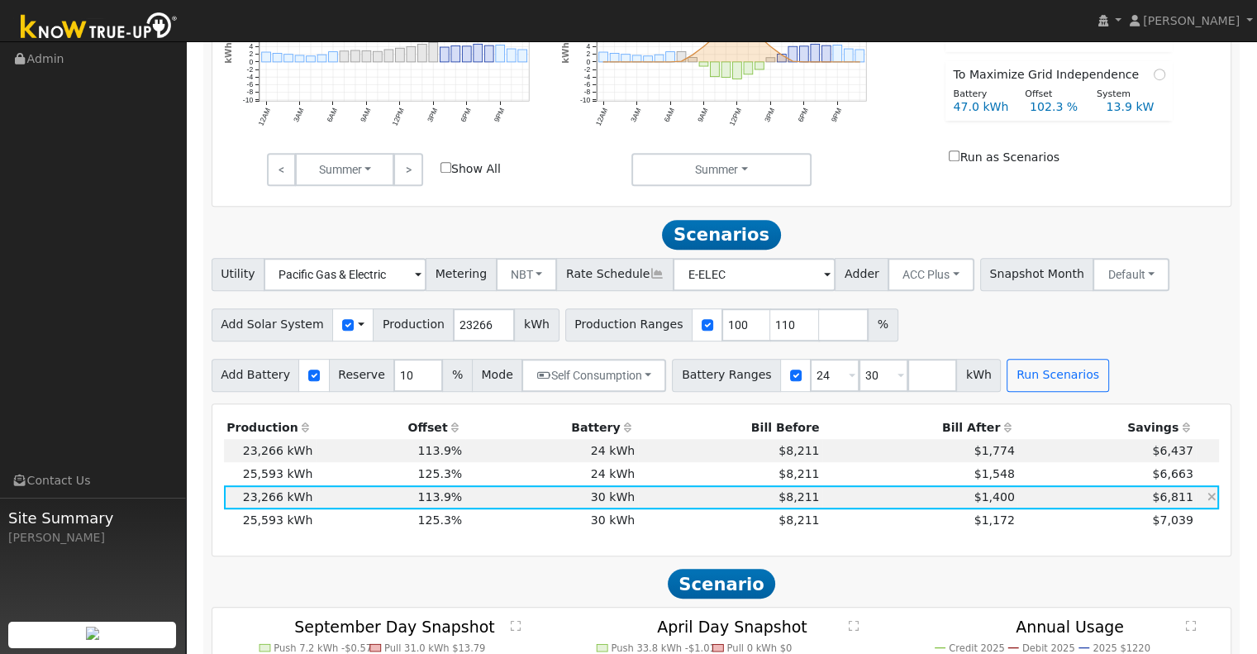
scroll to position [830, 0]
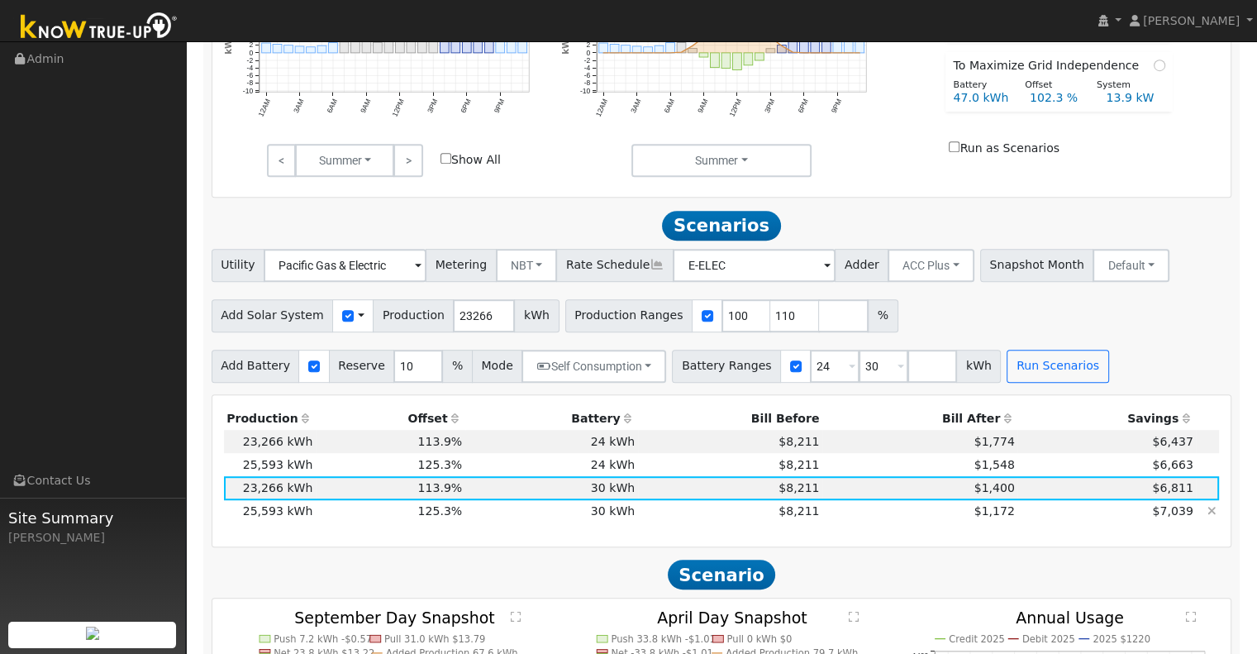
click at [673, 523] on td "$8,211" at bounding box center [730, 511] width 184 height 23
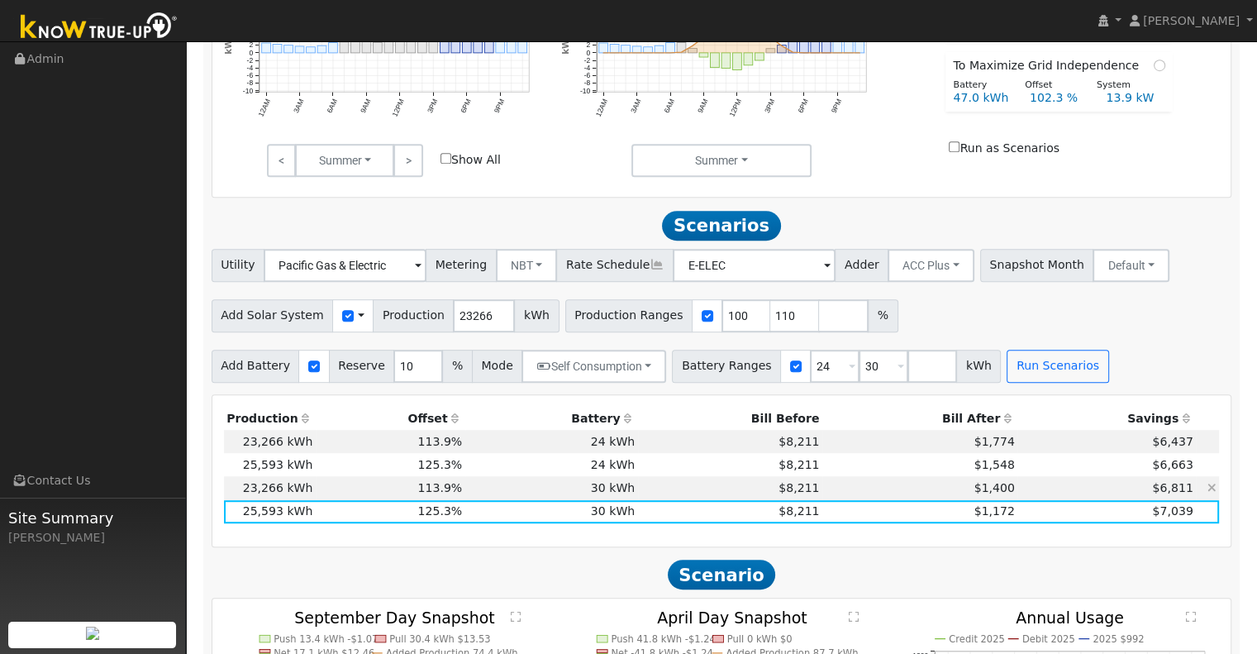
click at [942, 498] on td "$1,400" at bounding box center [919, 487] width 195 height 23
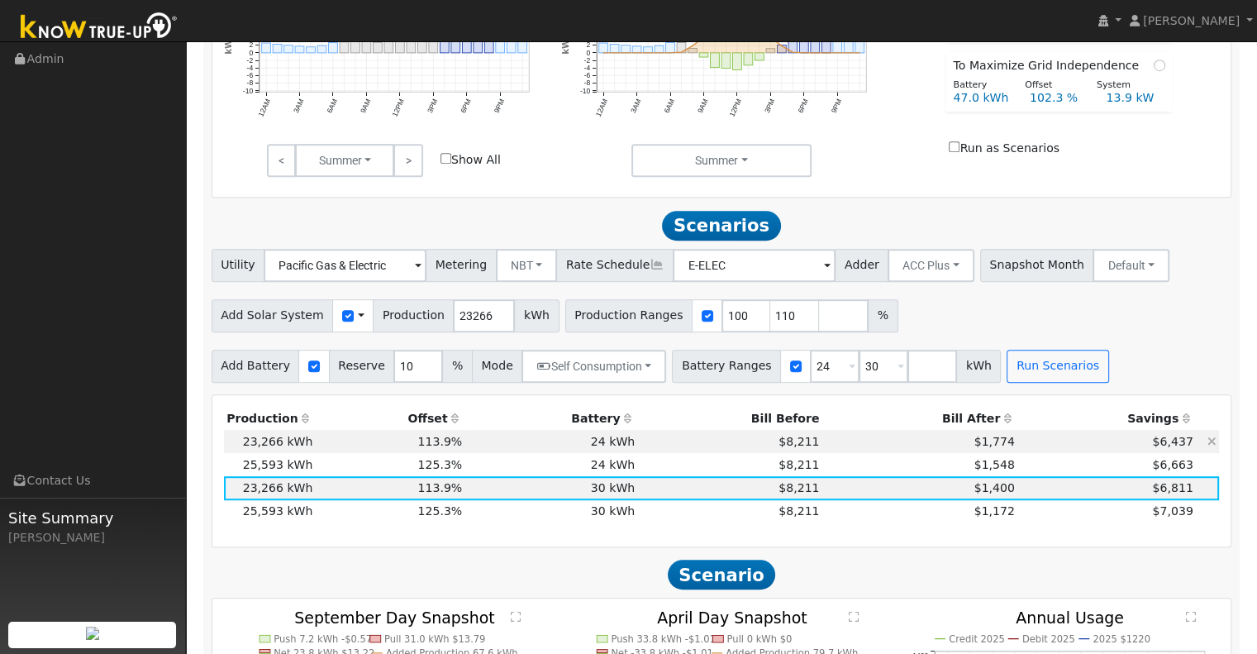
click at [1019, 447] on td "$6,437" at bounding box center [1107, 441] width 179 height 23
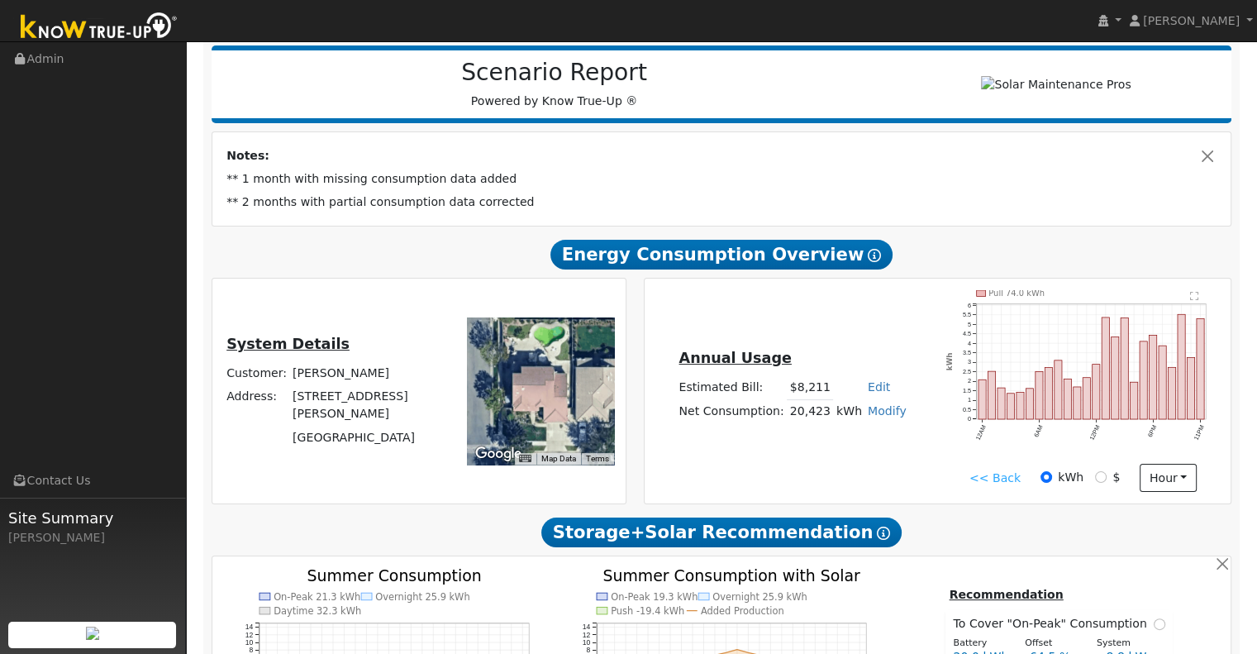
scroll to position [197, 0]
